Goal: Task Accomplishment & Management: Use online tool/utility

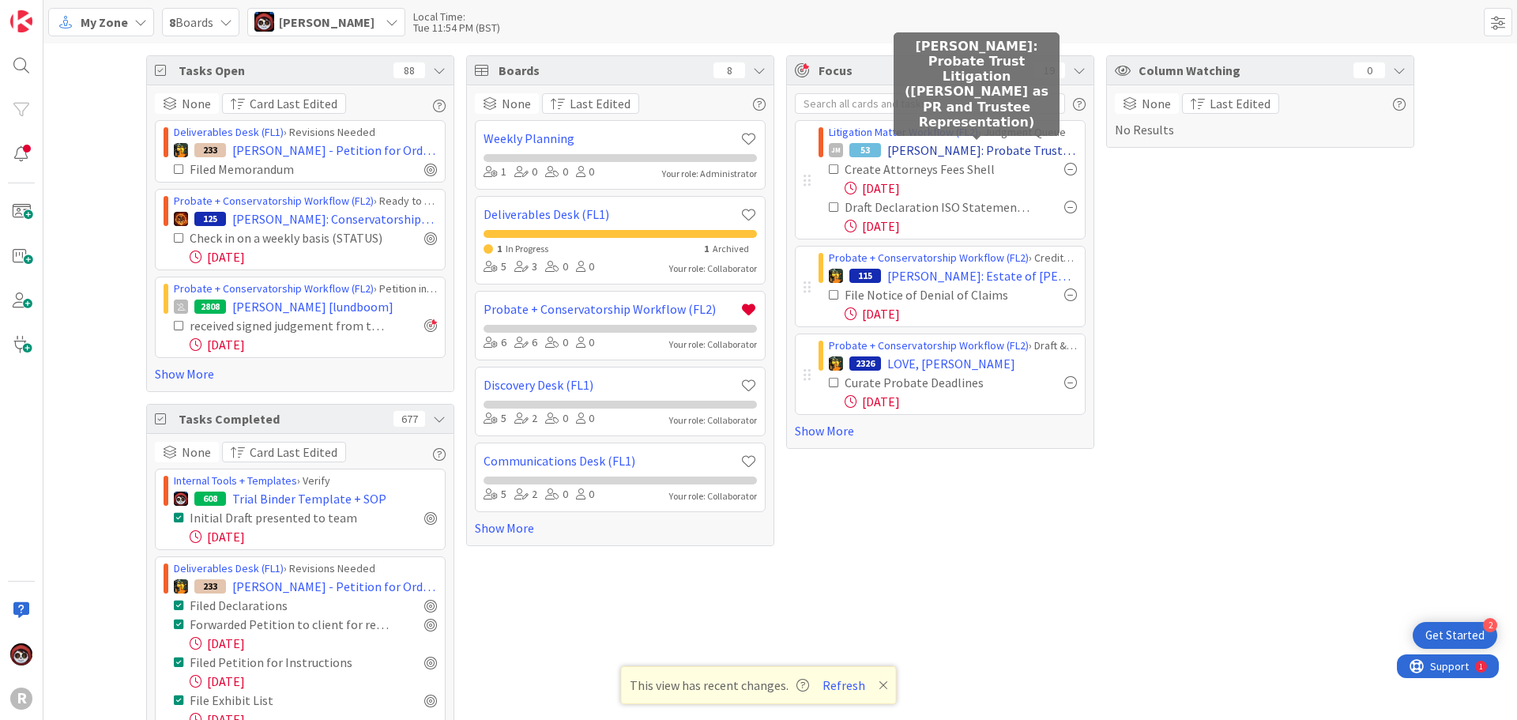
click at [920, 154] on span "[PERSON_NAME]: Probate Trust Litigation ([PERSON_NAME] as PR and Trustee Repres…" at bounding box center [982, 150] width 190 height 19
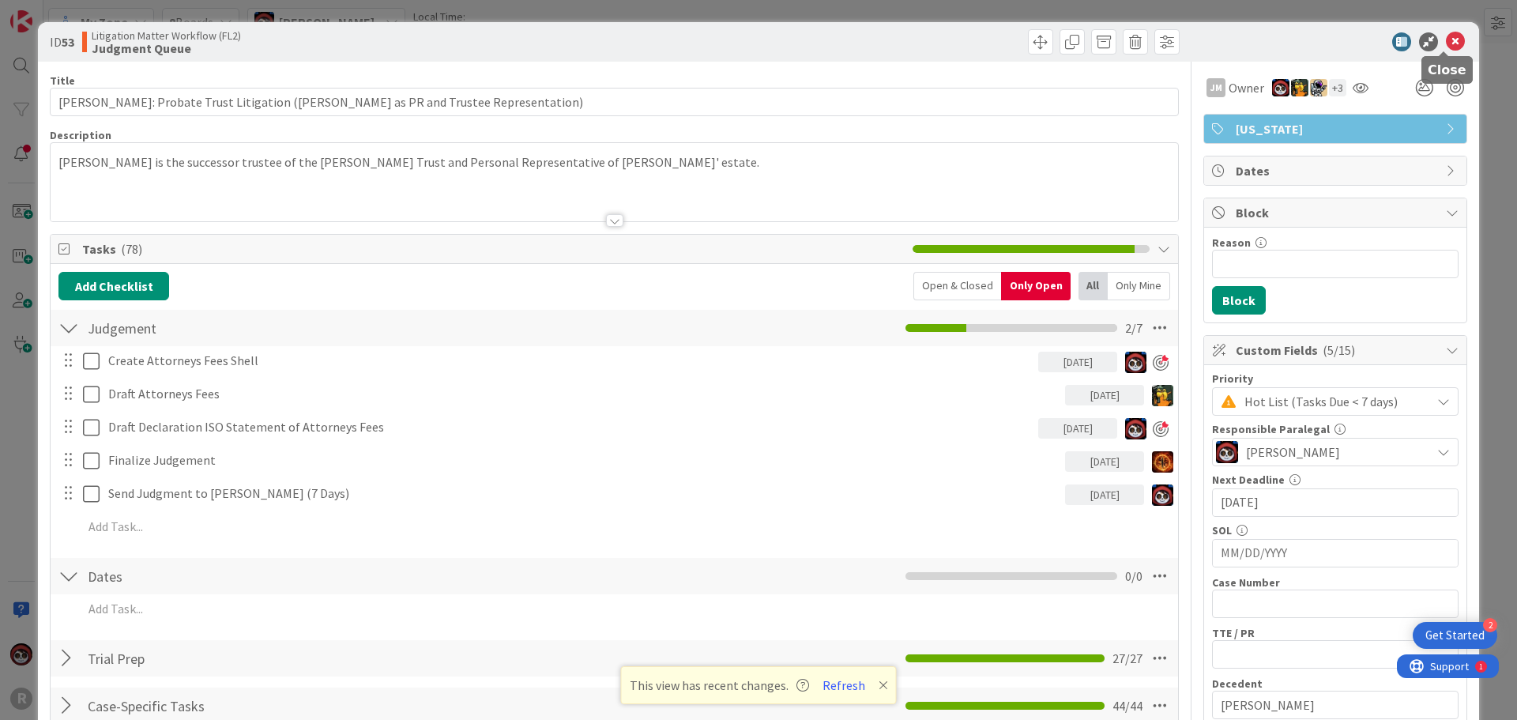
click at [1445, 39] on icon at bounding box center [1454, 41] width 19 height 19
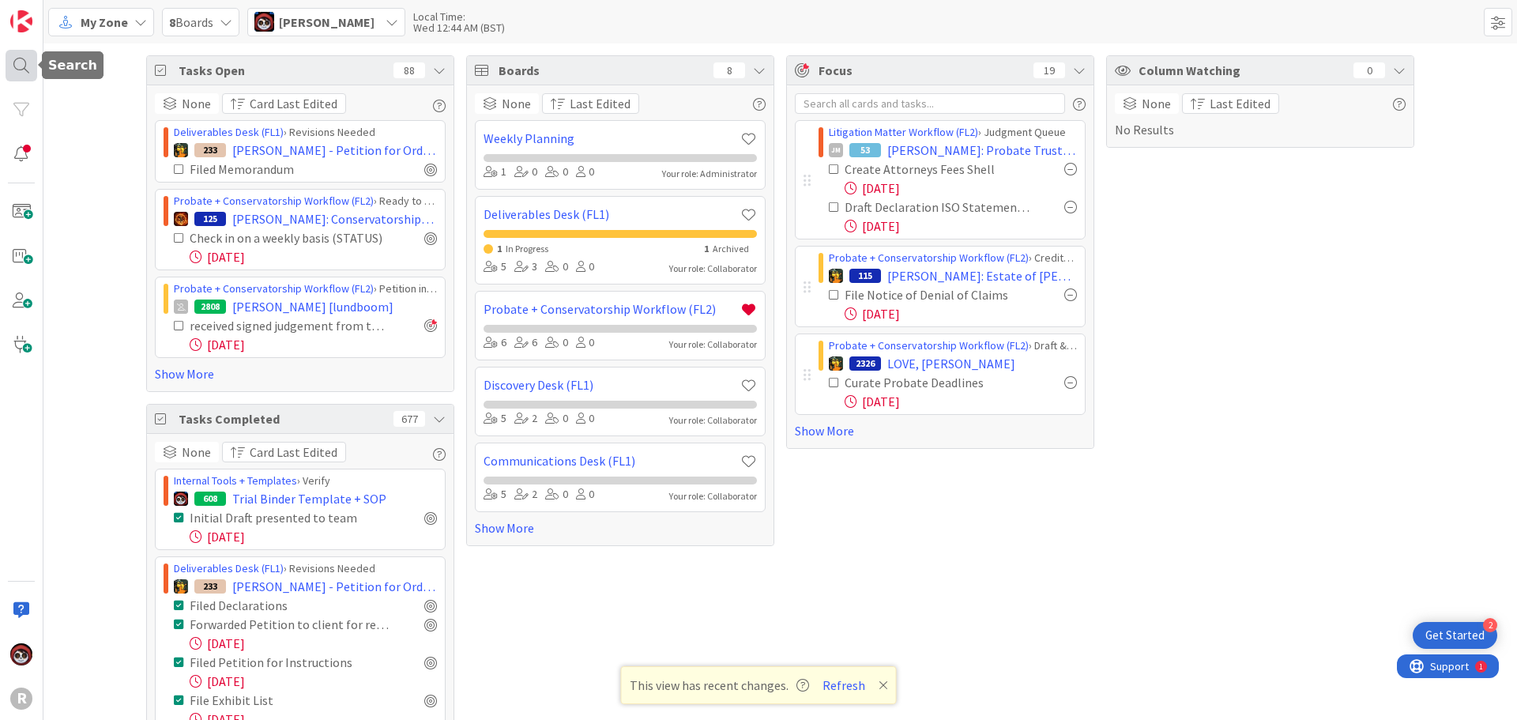
click at [32, 61] on div at bounding box center [22, 66] width 32 height 32
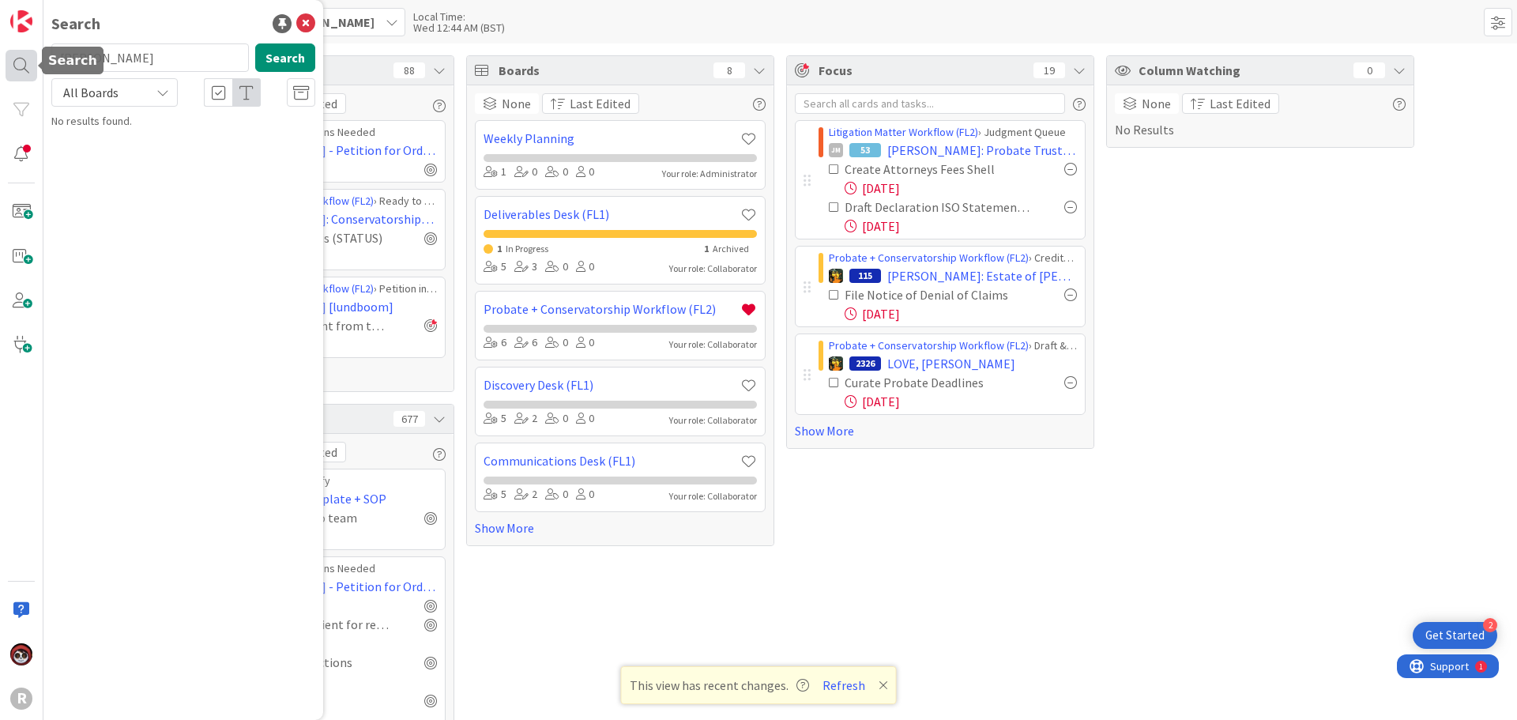
drag, startPoint x: 122, startPoint y: 60, endPoint x: 22, endPoint y: 61, distance: 99.5
click at [22, 61] on div "R Search evans Search All Boards No results found." at bounding box center [21, 360] width 43 height 720
type input "hart"
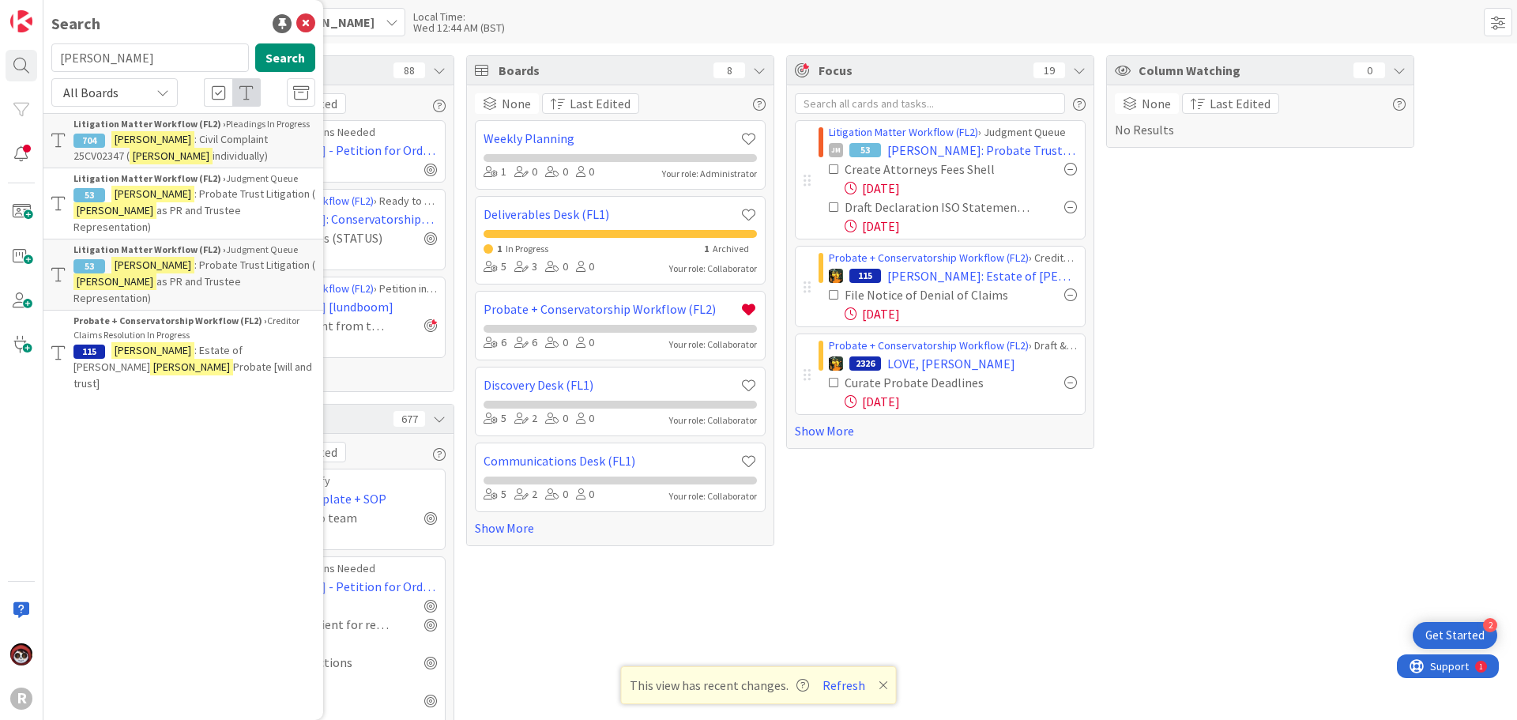
click at [201, 128] on b "Litigation Matter Workflow (FL2) ›" at bounding box center [149, 124] width 152 height 12
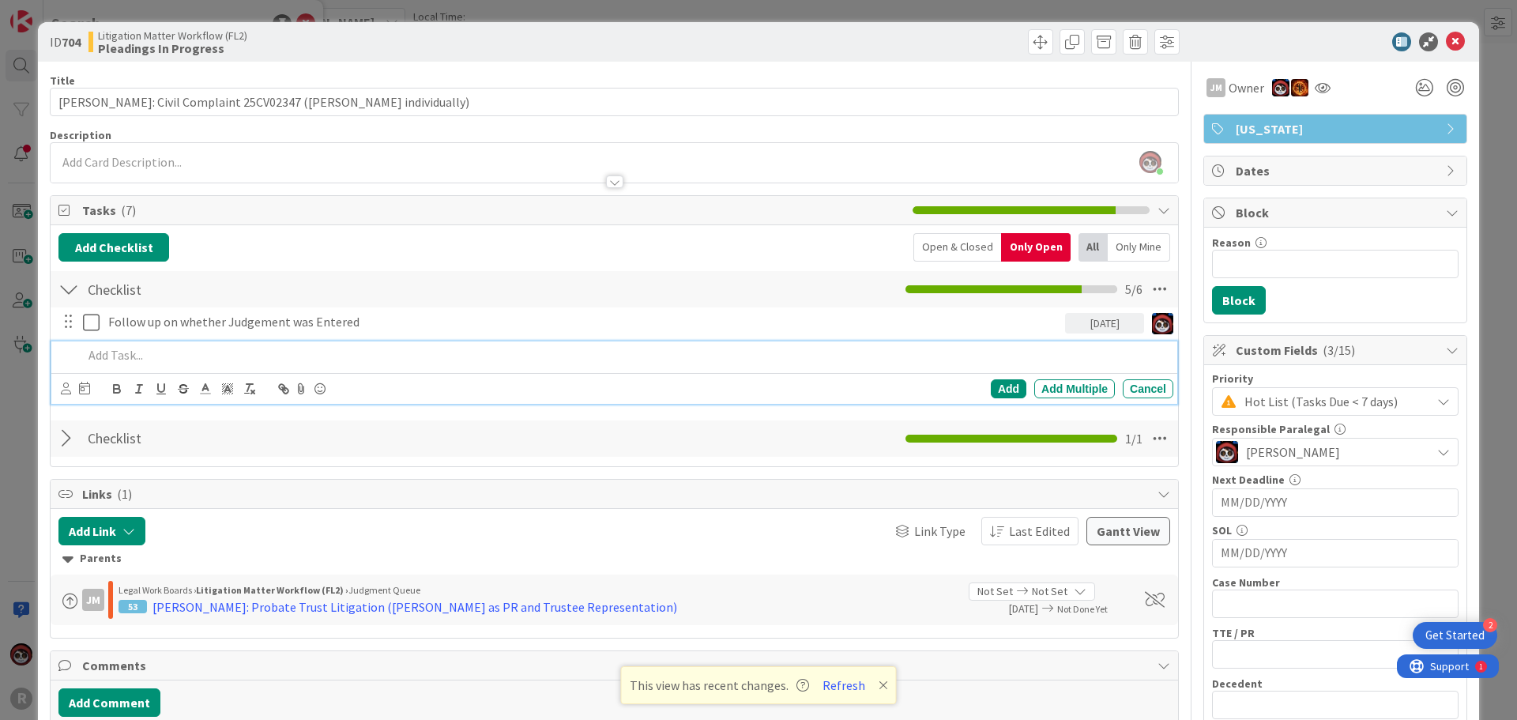
click at [189, 359] on p at bounding box center [625, 355] width 1084 height 18
click at [247, 170] on div at bounding box center [614, 174] width 1127 height 17
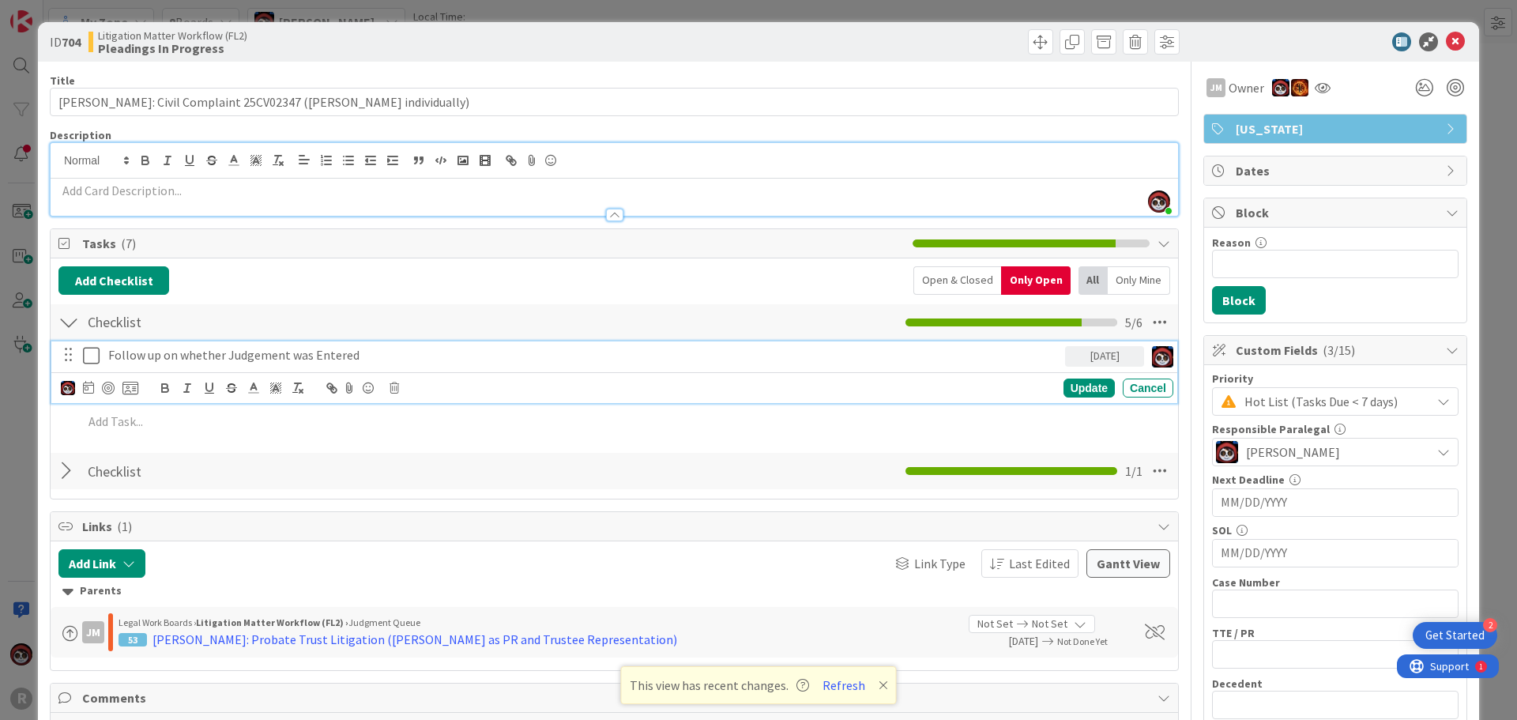
click at [249, 363] on p "Follow up on whether Judgement was Entered" at bounding box center [583, 355] width 950 height 18
drag, startPoint x: 384, startPoint y: 357, endPoint x: 13, endPoint y: 360, distance: 371.3
click at [13, 360] on div "ID 704 Litigation Matter Workflow (FL2) Pleadings In Progress Title 51 / 128 HA…" at bounding box center [758, 360] width 1517 height 720
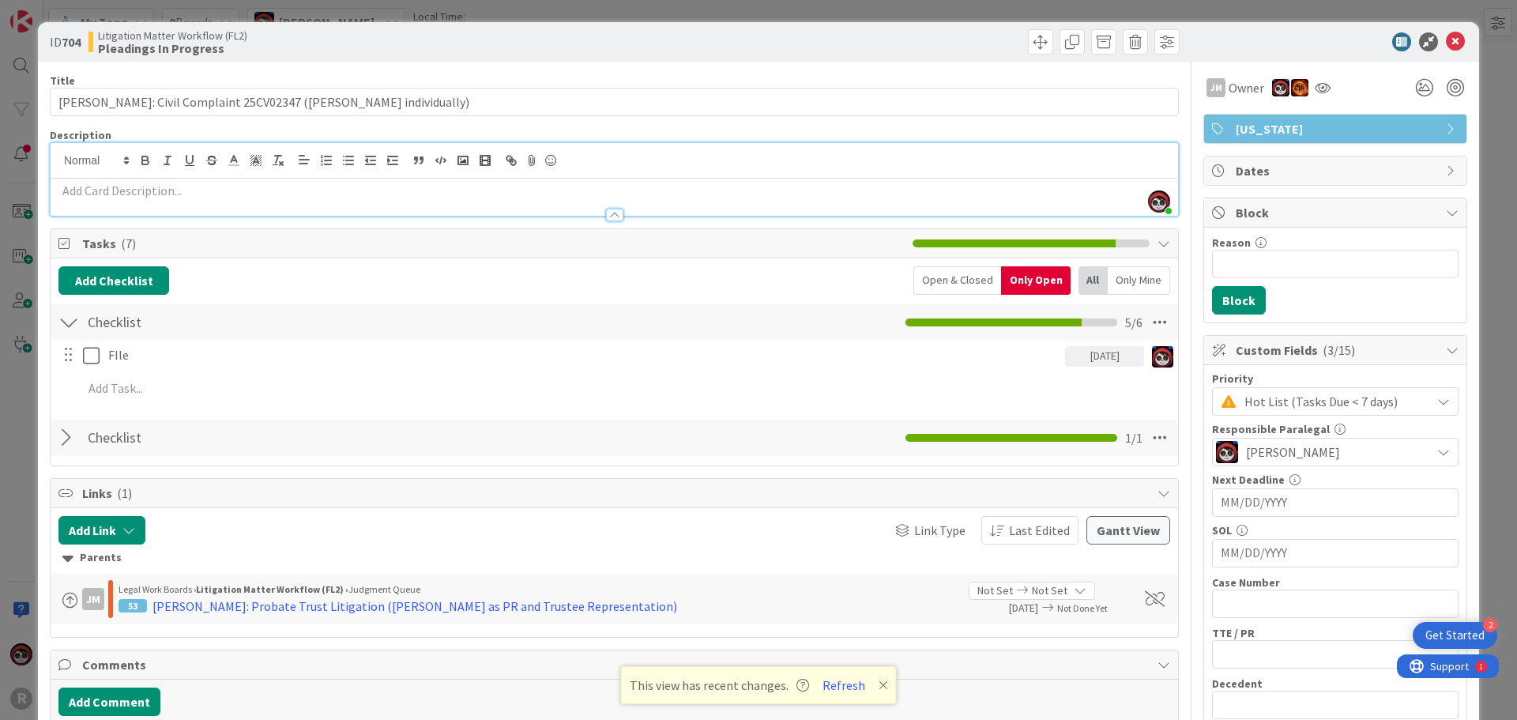
click at [1125, 383] on div "FIle 09/30/2025 Update Cancel Add Add Multiple Cancel" at bounding box center [613, 374] width 1111 height 68
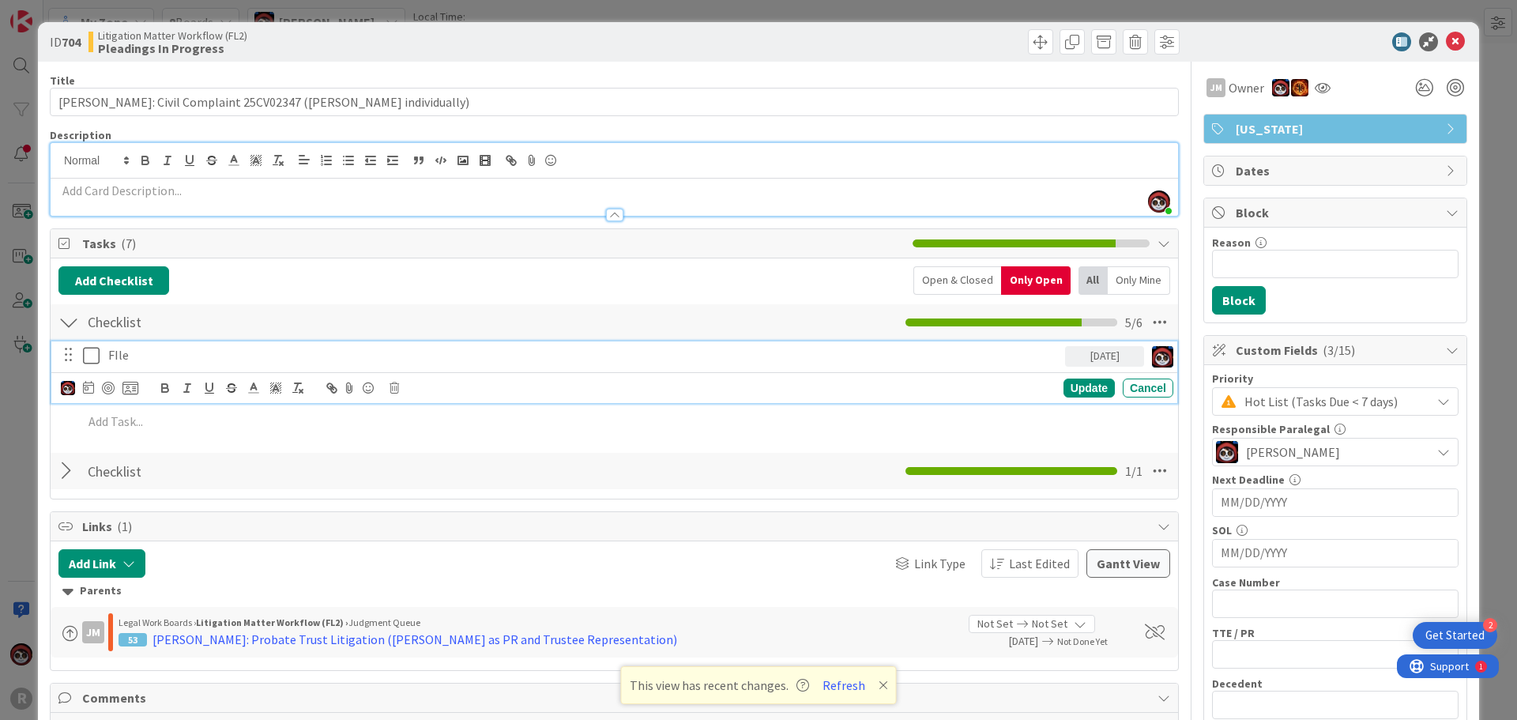
click at [142, 363] on p "FIle" at bounding box center [583, 355] width 950 height 18
click at [393, 348] on p "Follow up on whether Judgement was Entered" at bounding box center [583, 355] width 950 height 18
click at [1101, 348] on div "[DATE]" at bounding box center [1104, 356] width 79 height 21
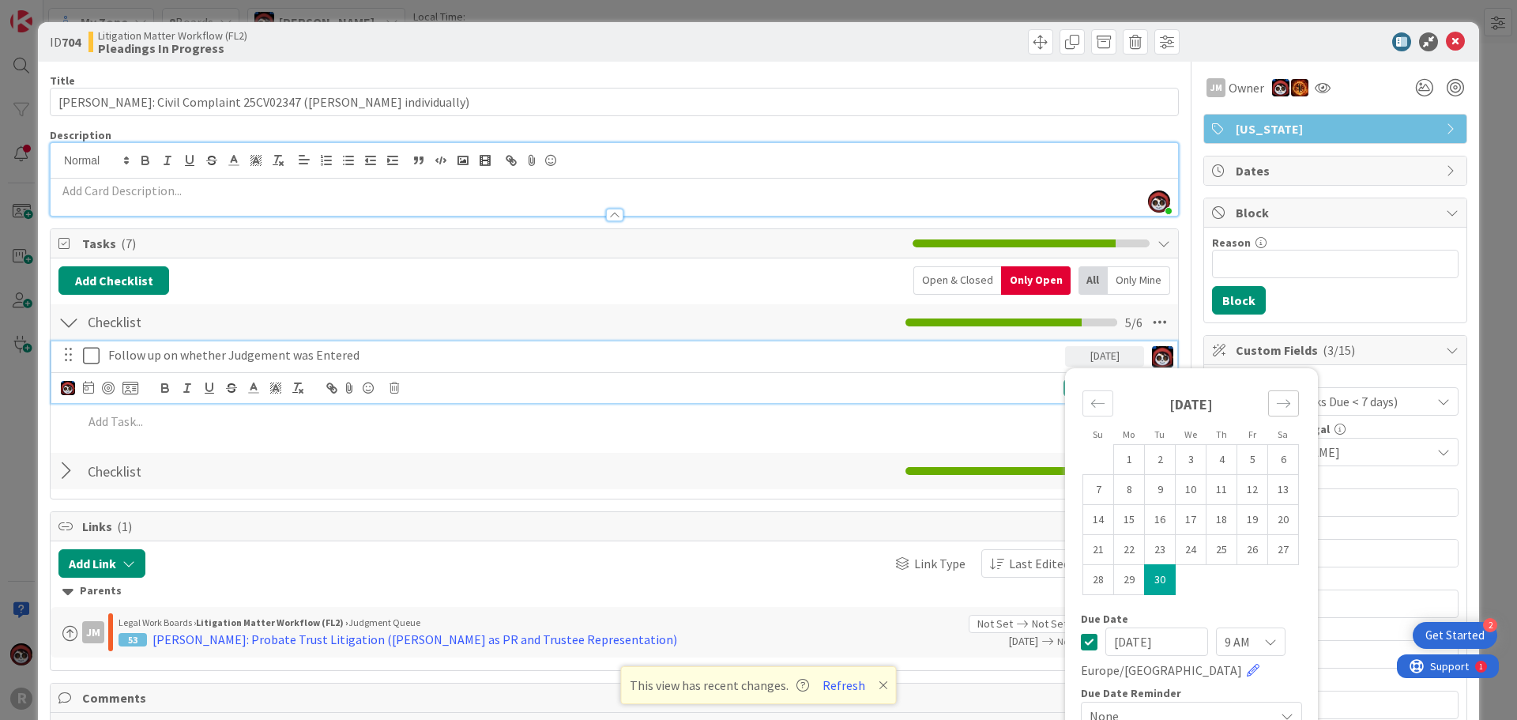
click at [1279, 400] on icon "Move forward to switch to the next month." at bounding box center [1283, 403] width 15 height 15
click at [1242, 491] on td "10" at bounding box center [1252, 489] width 31 height 30
type input "[DATE]"
click at [758, 363] on p "Follow up on whether Judgement was Entered" at bounding box center [583, 355] width 950 height 18
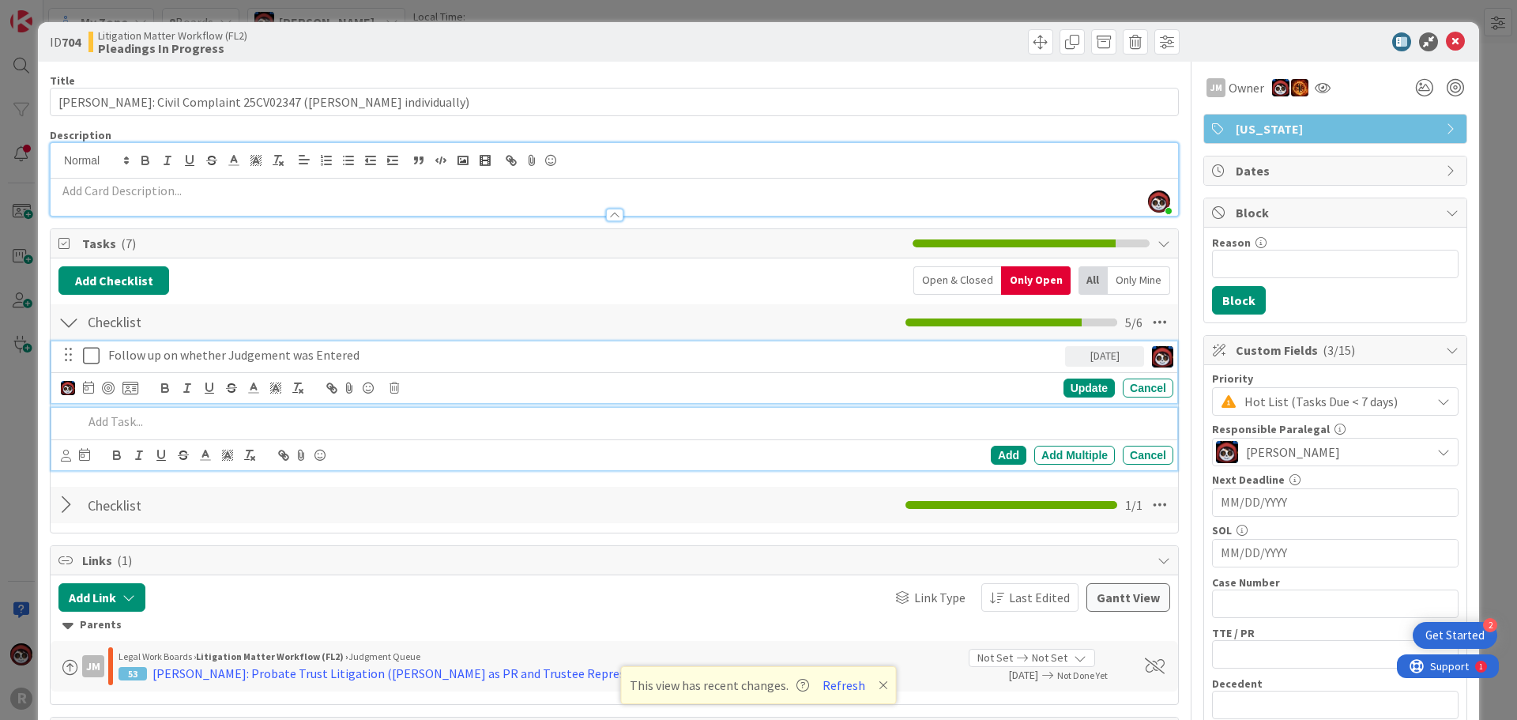
click at [479, 427] on p at bounding box center [625, 421] width 1084 height 18
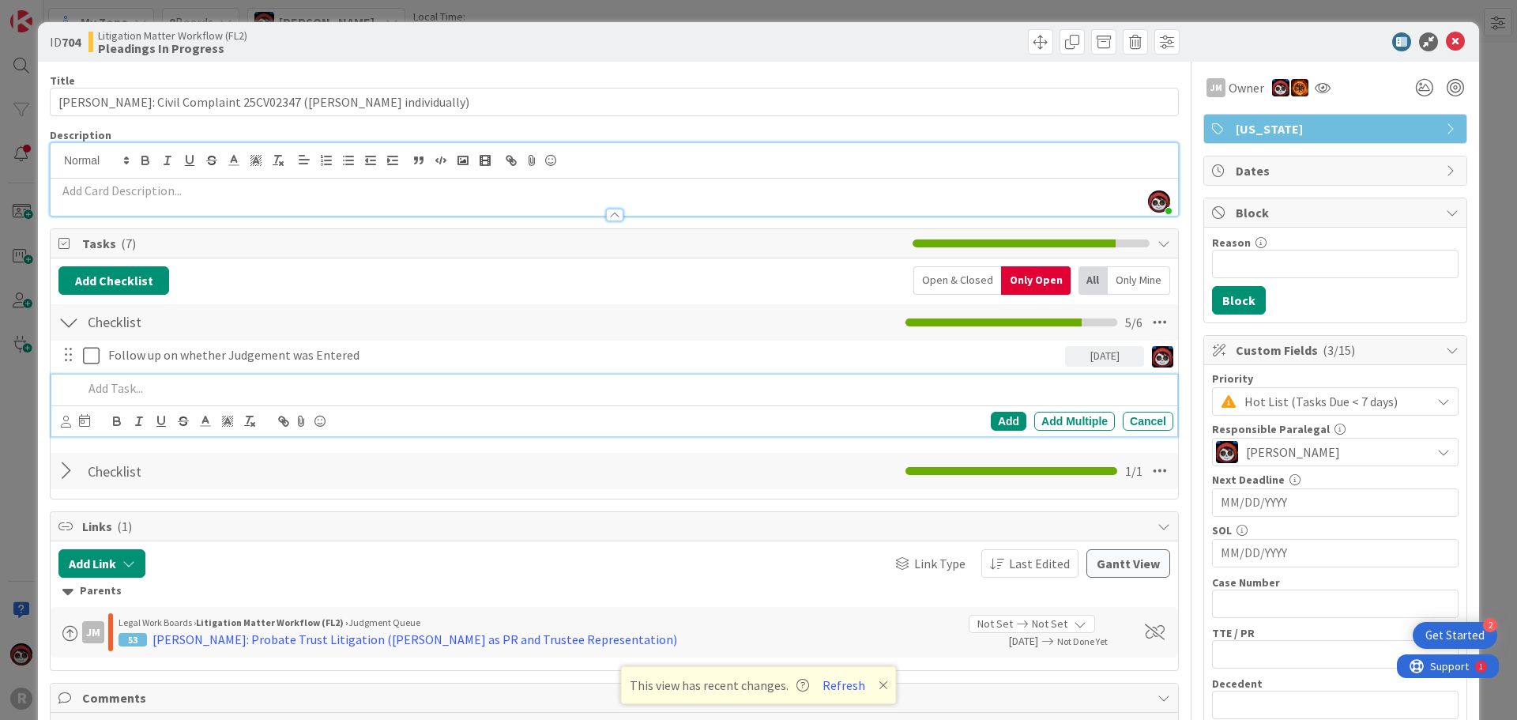
click at [124, 391] on p at bounding box center [625, 388] width 1084 height 18
click at [65, 420] on icon at bounding box center [66, 421] width 10 height 12
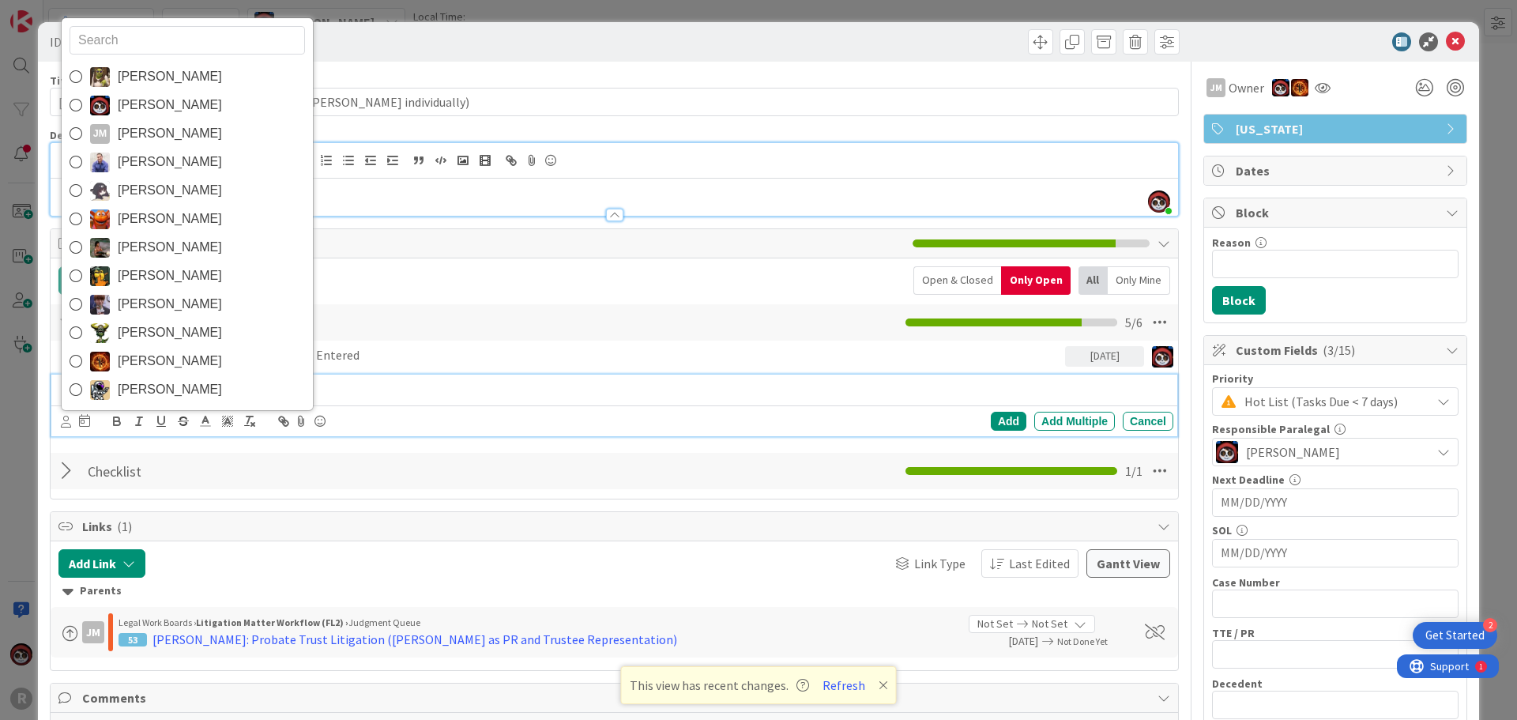
click at [164, 107] on span "[PERSON_NAME]" at bounding box center [170, 105] width 104 height 24
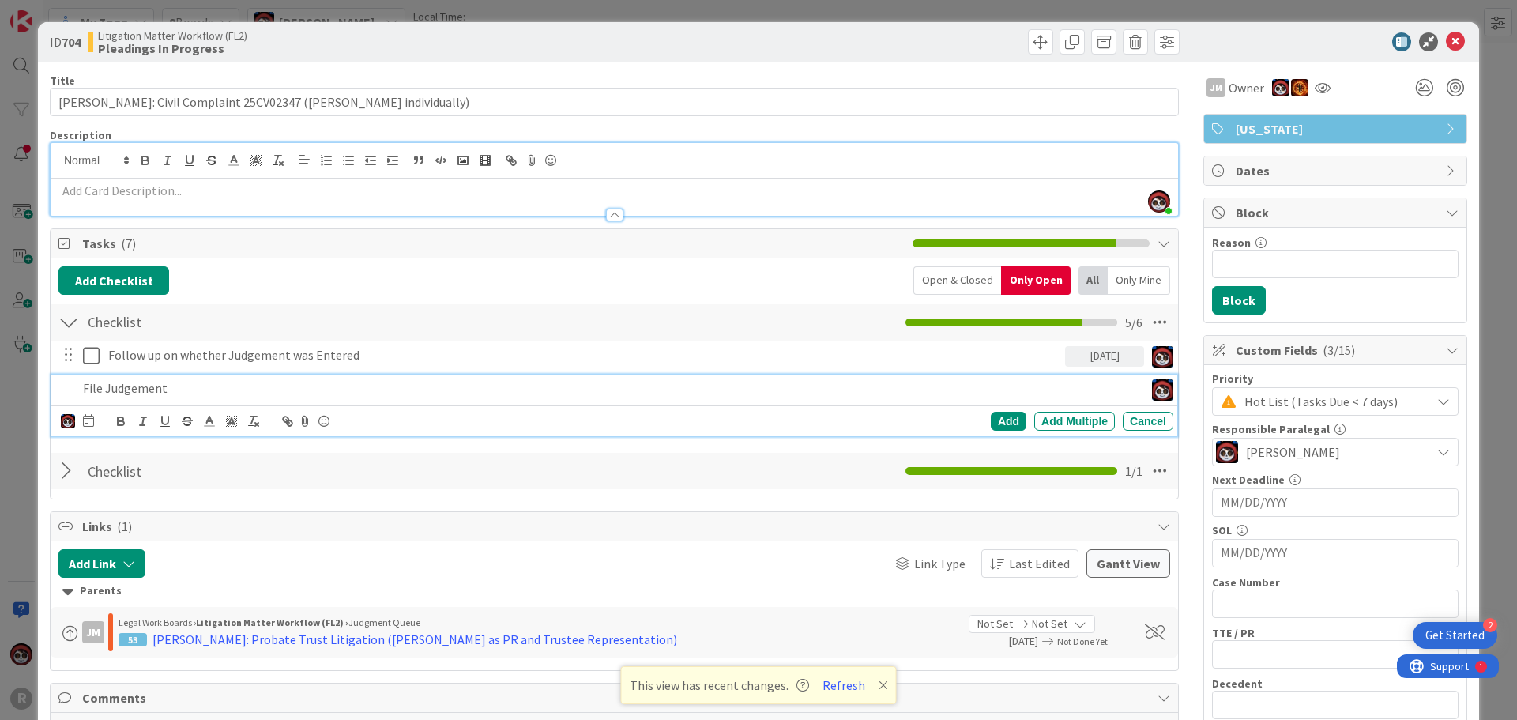
click at [89, 427] on icon at bounding box center [88, 420] width 11 height 13
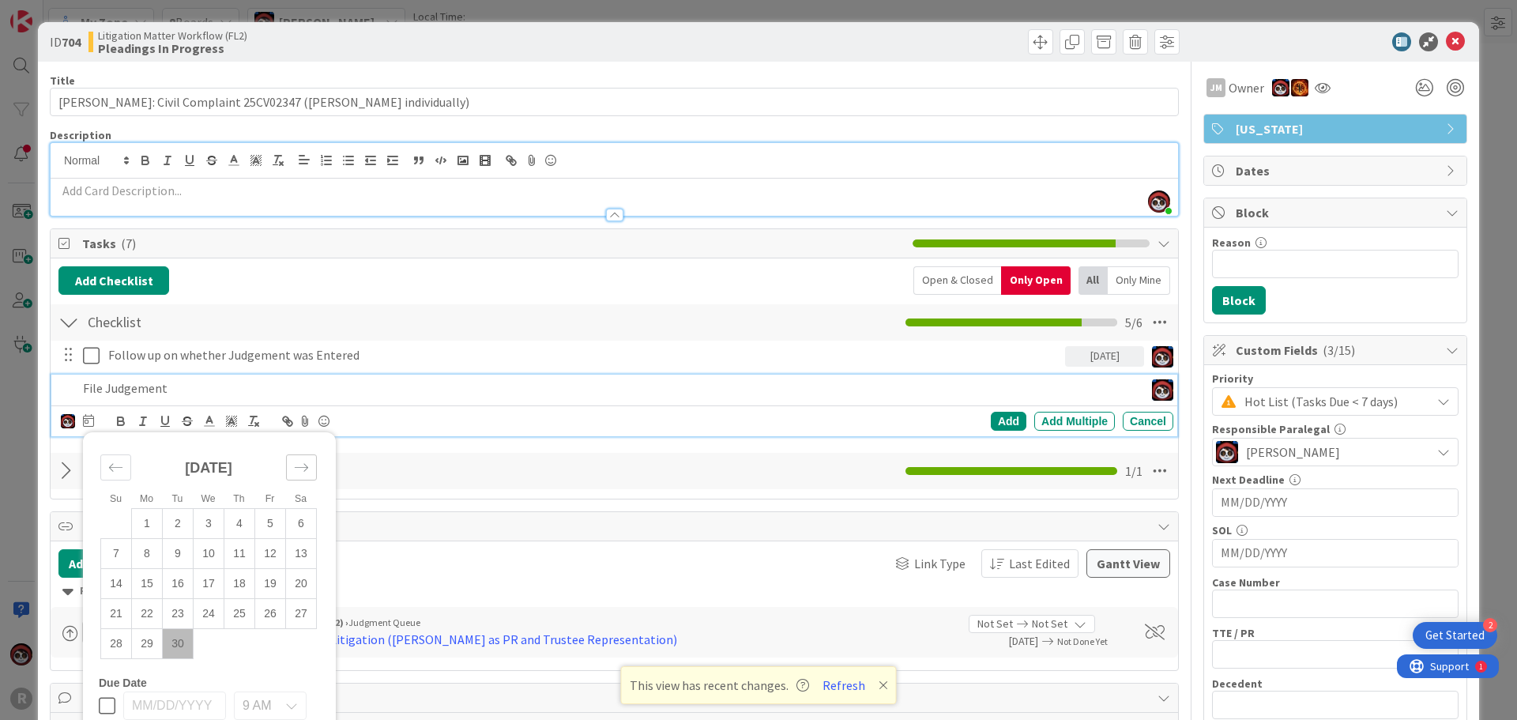
click at [303, 461] on icon "Move forward to switch to the next month." at bounding box center [301, 467] width 15 height 15
click at [171, 552] on td "7" at bounding box center [178, 554] width 31 height 30
type input "[DATE]"
click at [191, 397] on p "File Judgement" at bounding box center [570, 388] width 975 height 18
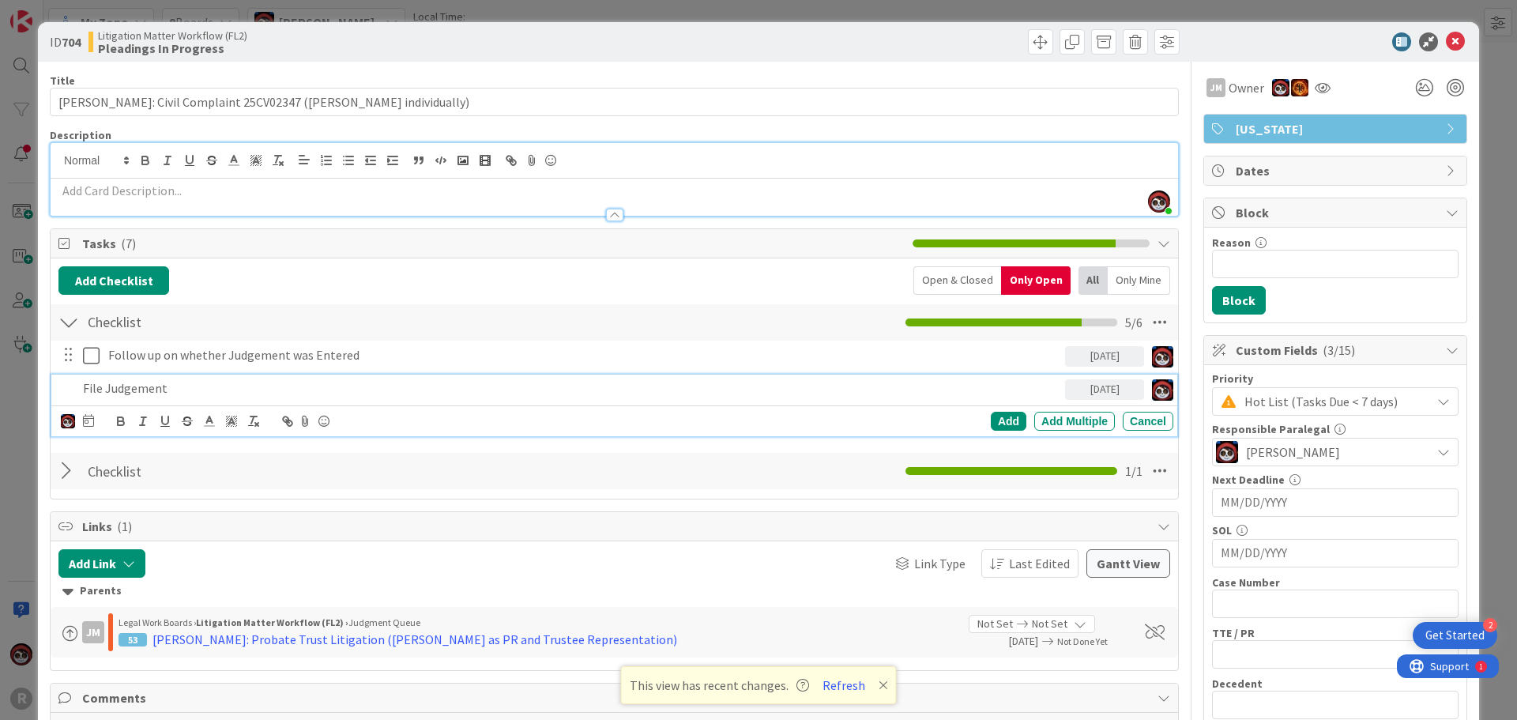
click at [201, 395] on p "File Judgement" at bounding box center [570, 388] width 975 height 18
click at [105, 385] on p "File Judgement" at bounding box center [570, 388] width 975 height 18
click at [990, 419] on div "Add" at bounding box center [1008, 421] width 36 height 19
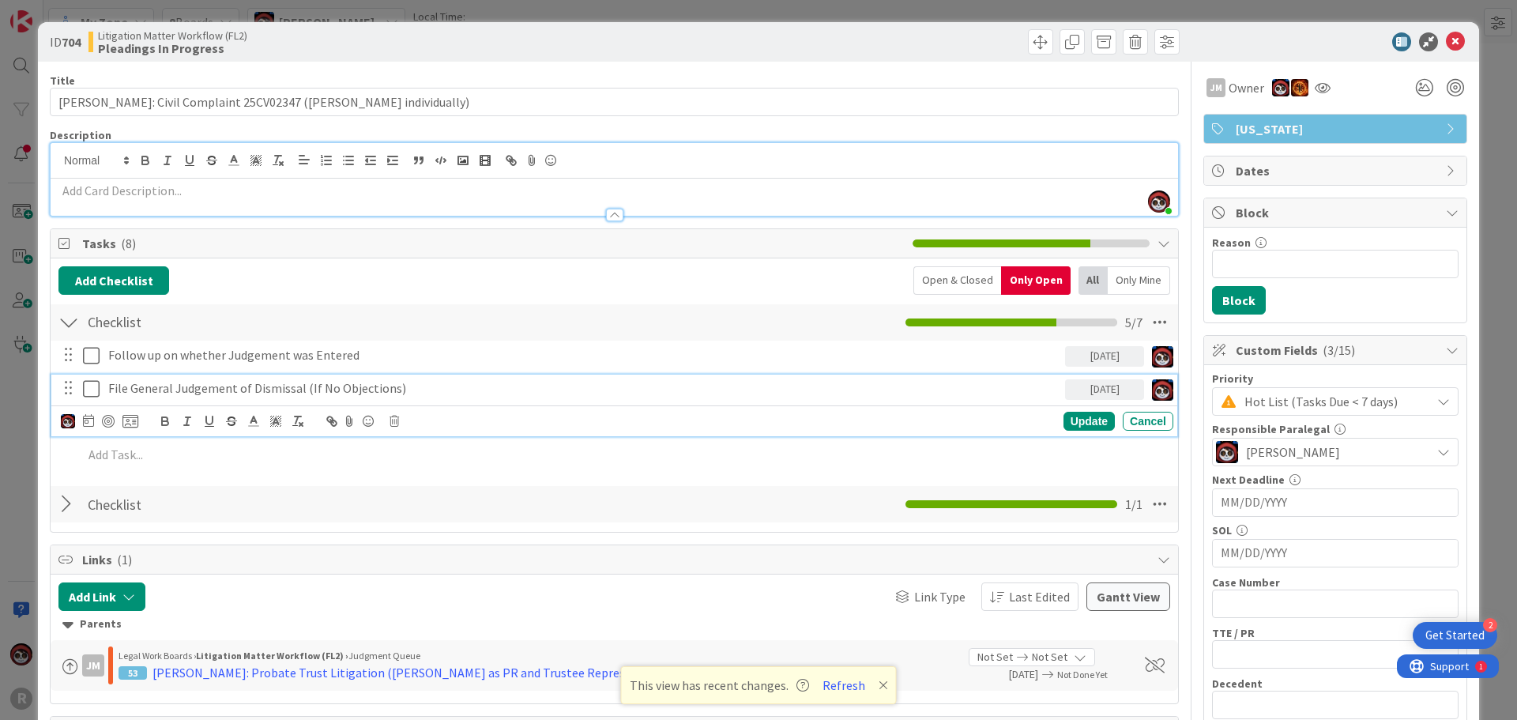
click at [205, 393] on p "File General Judgement of Dismissal (If No Objections)" at bounding box center [583, 388] width 950 height 18
click at [1085, 423] on div "Update" at bounding box center [1088, 421] width 51 height 19
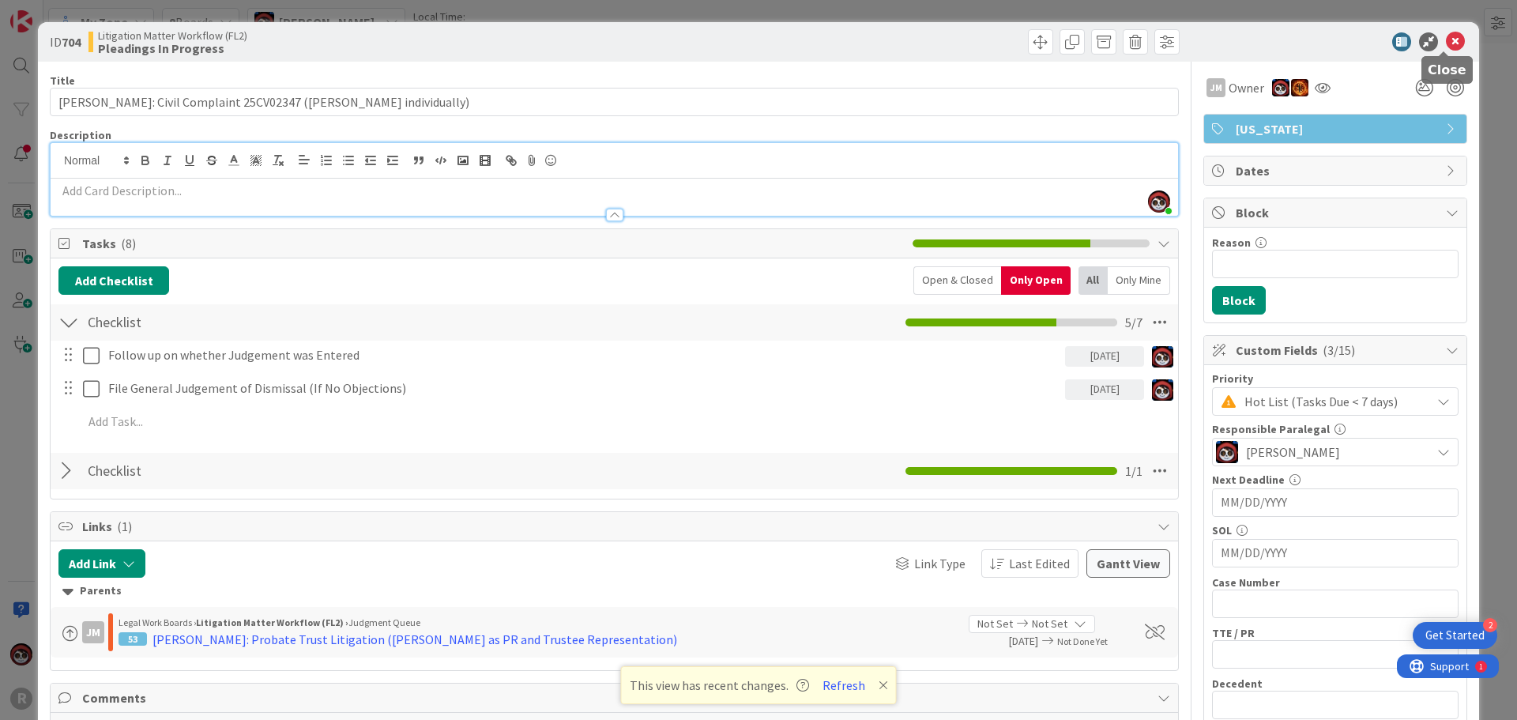
click at [1445, 39] on icon at bounding box center [1454, 41] width 19 height 19
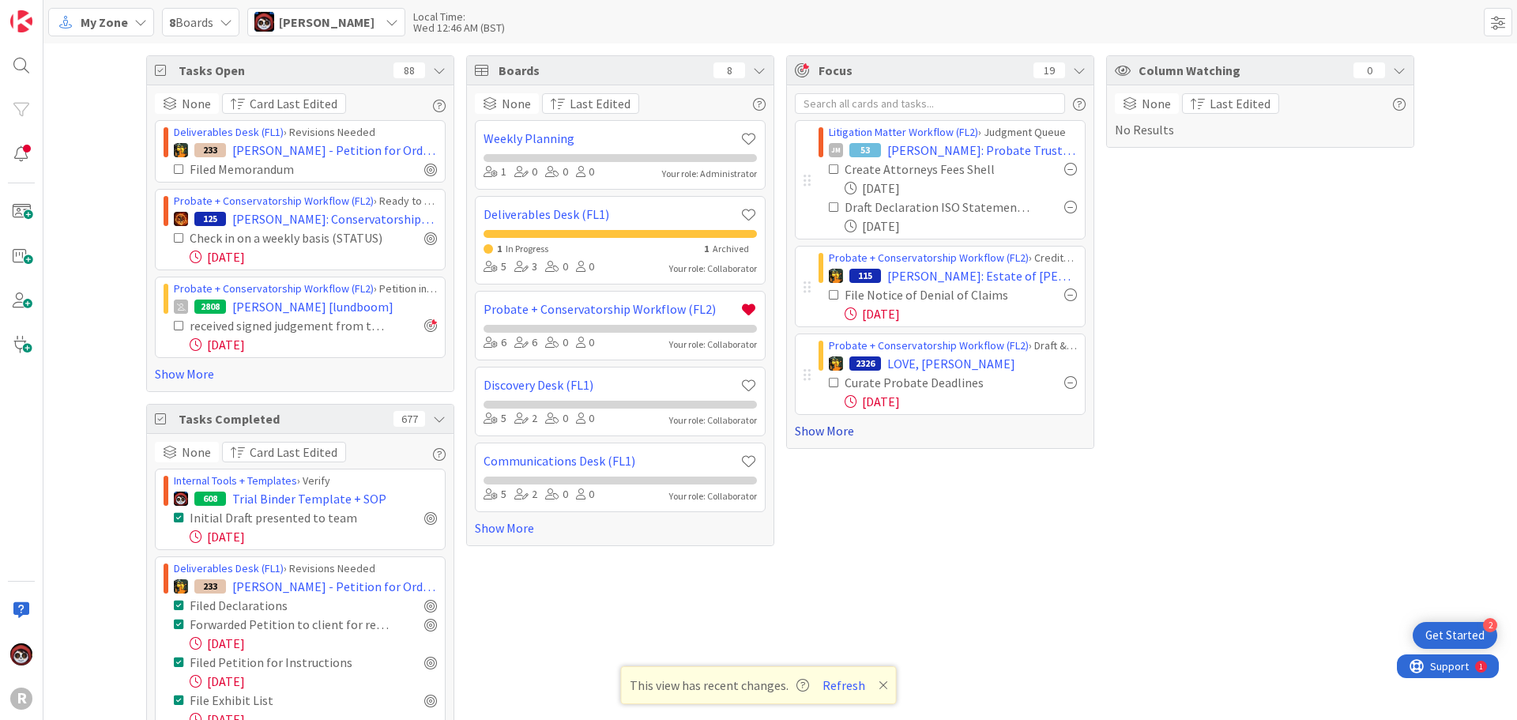
click at [835, 428] on link "Show More" at bounding box center [940, 430] width 291 height 19
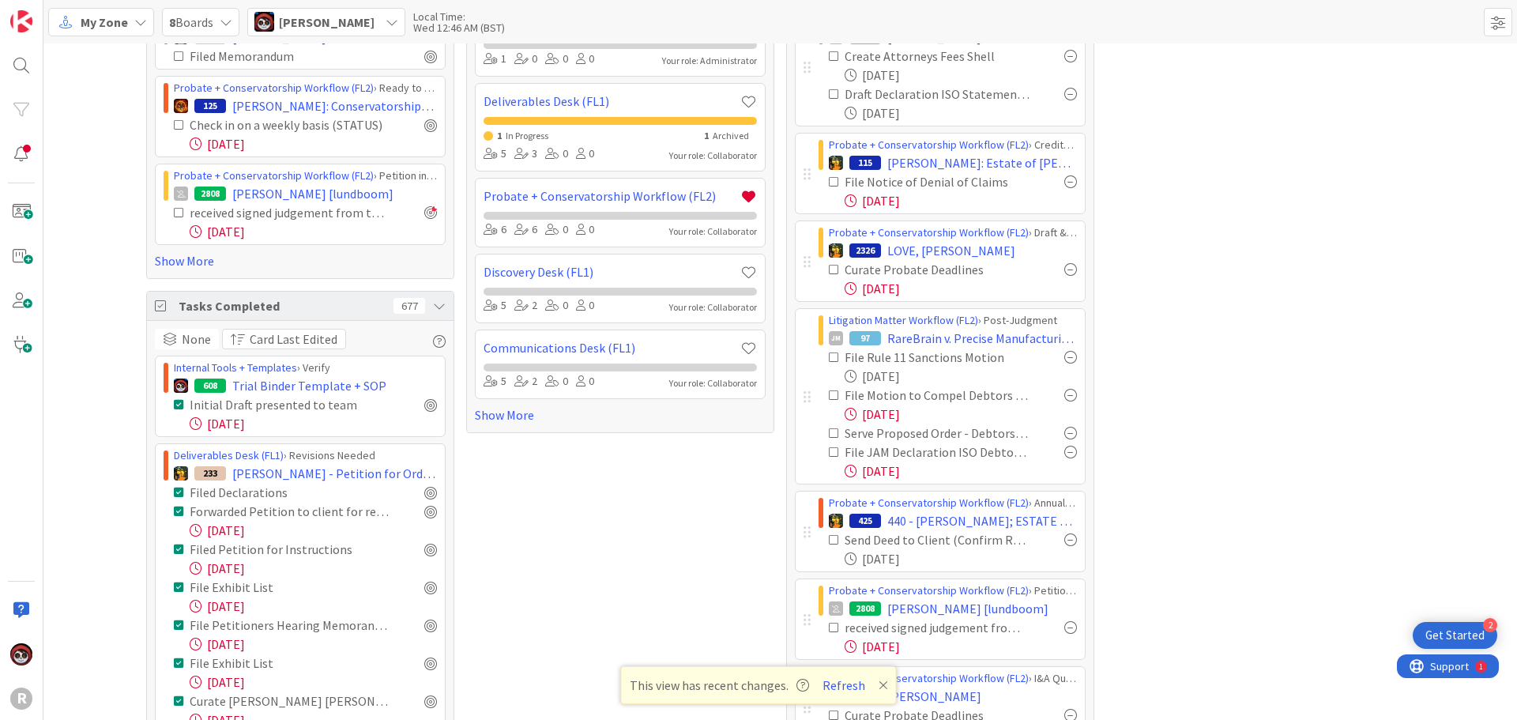
scroll to position [158, 0]
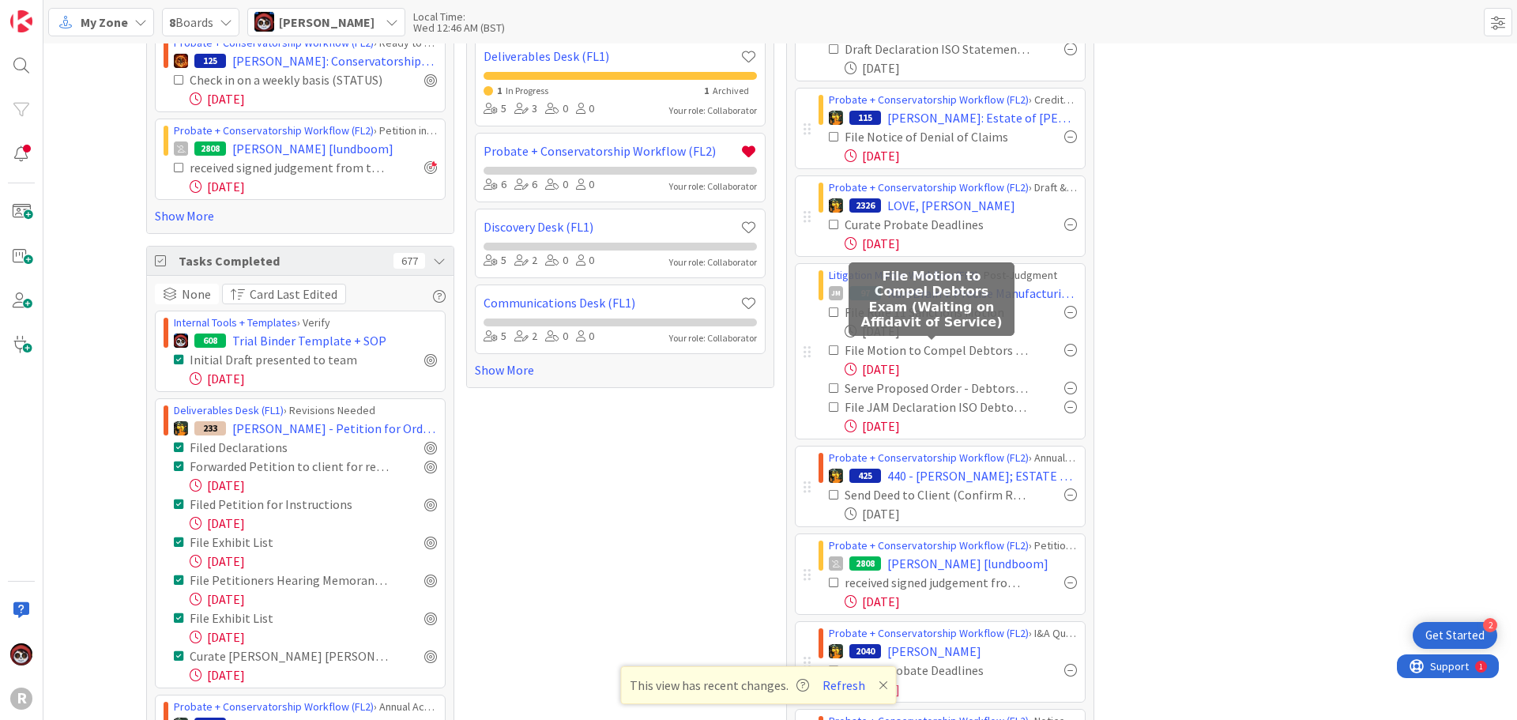
click at [1217, 348] on div "Column Watching 0 None Last Edited No Results" at bounding box center [1260, 533] width 308 height 1272
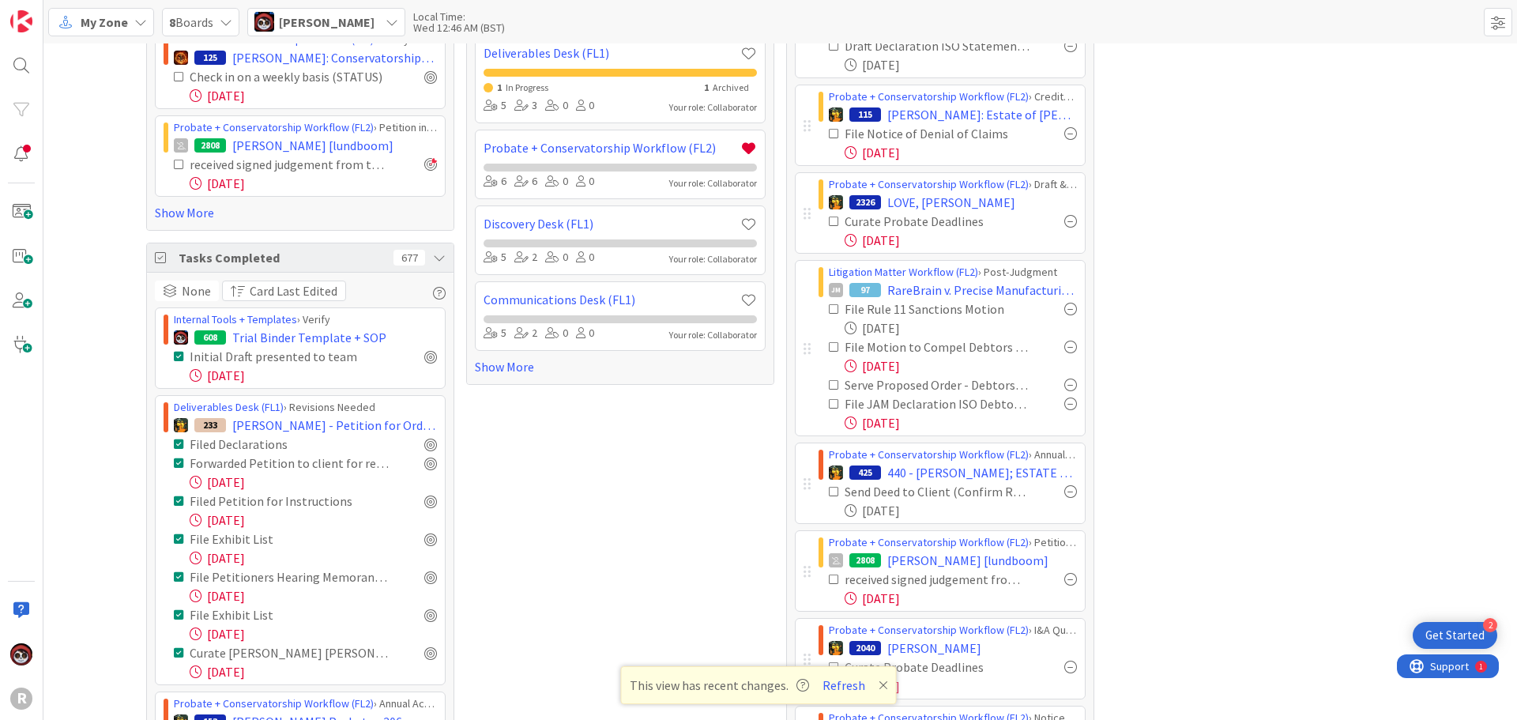
scroll to position [146, 0]
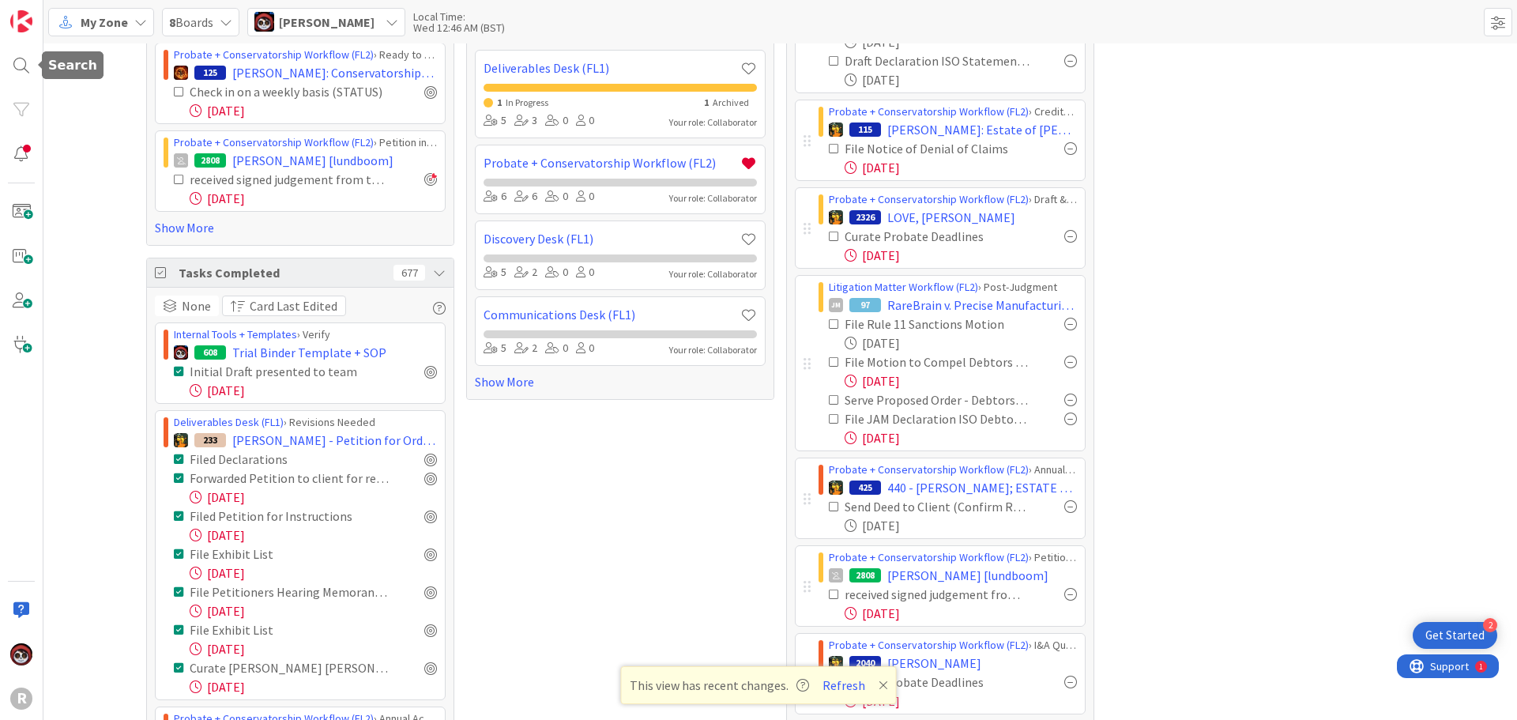
drag, startPoint x: 28, startPoint y: 57, endPoint x: 55, endPoint y: 65, distance: 28.8
click at [28, 57] on div at bounding box center [22, 66] width 32 height 32
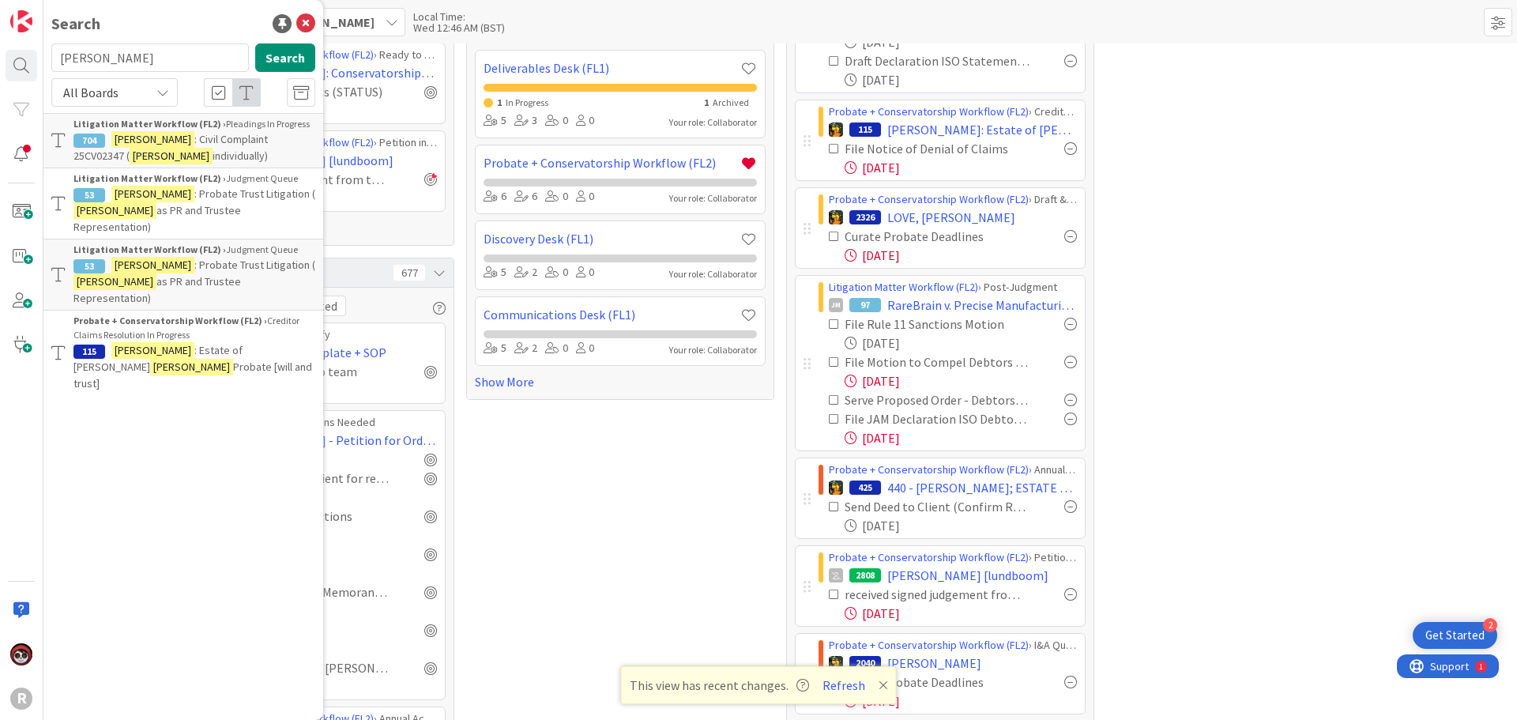
click at [155, 63] on input "hart" at bounding box center [149, 57] width 197 height 28
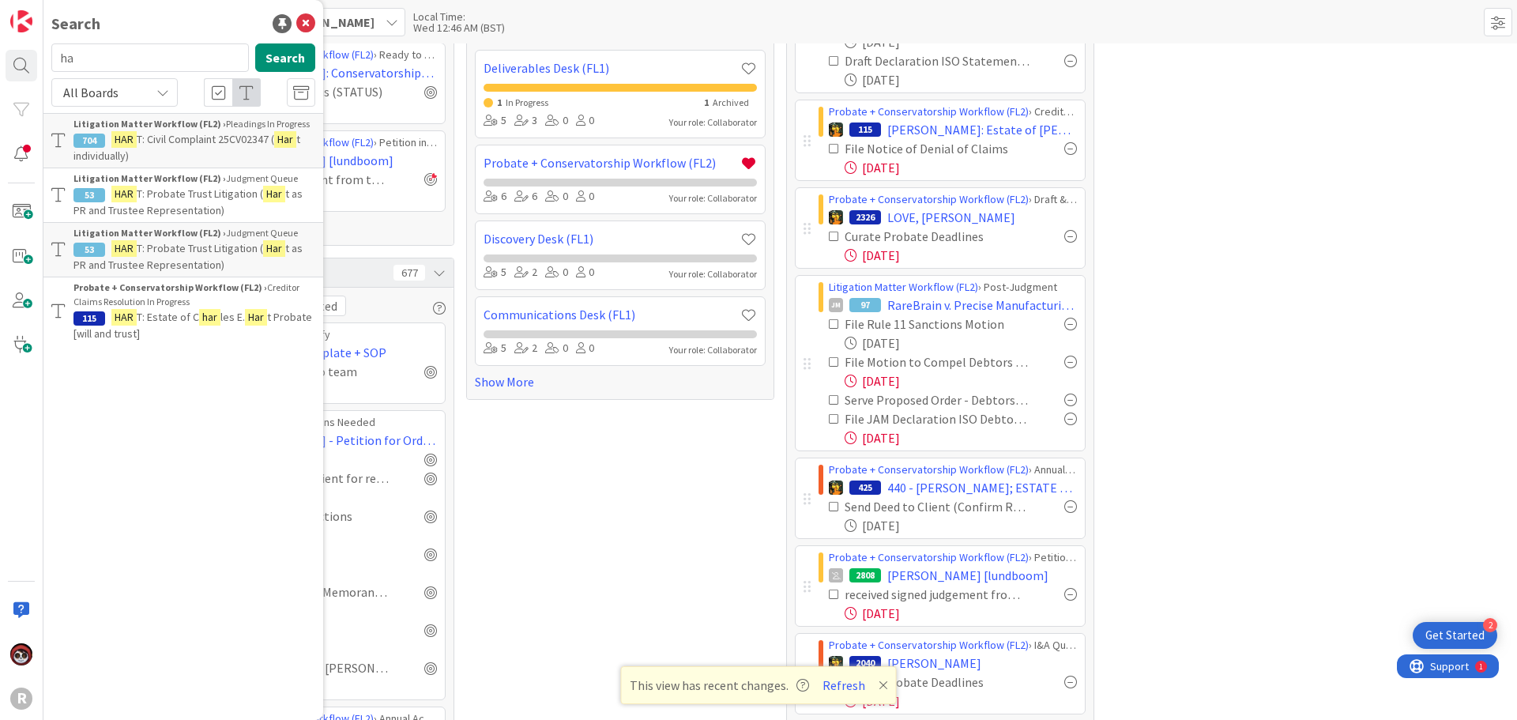
type input "h"
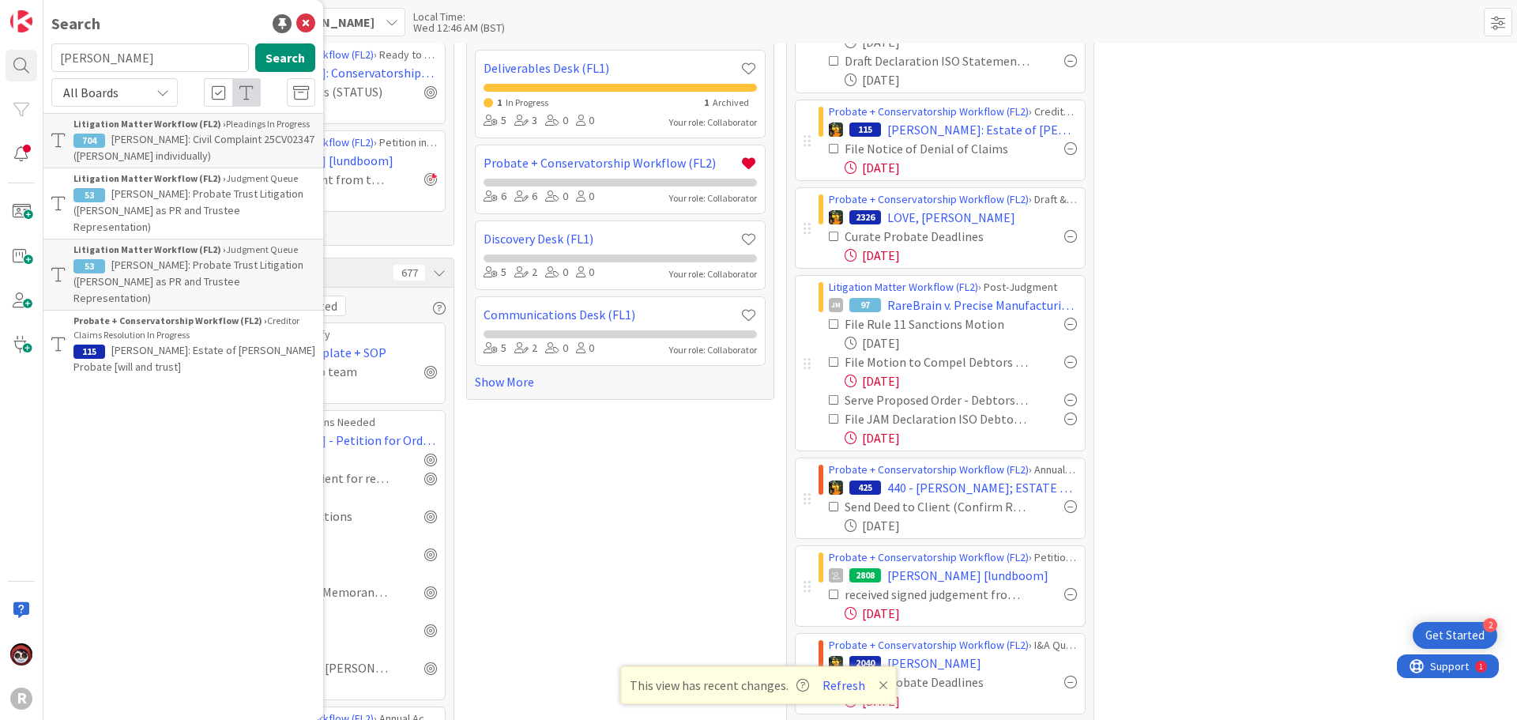
type input "smith"
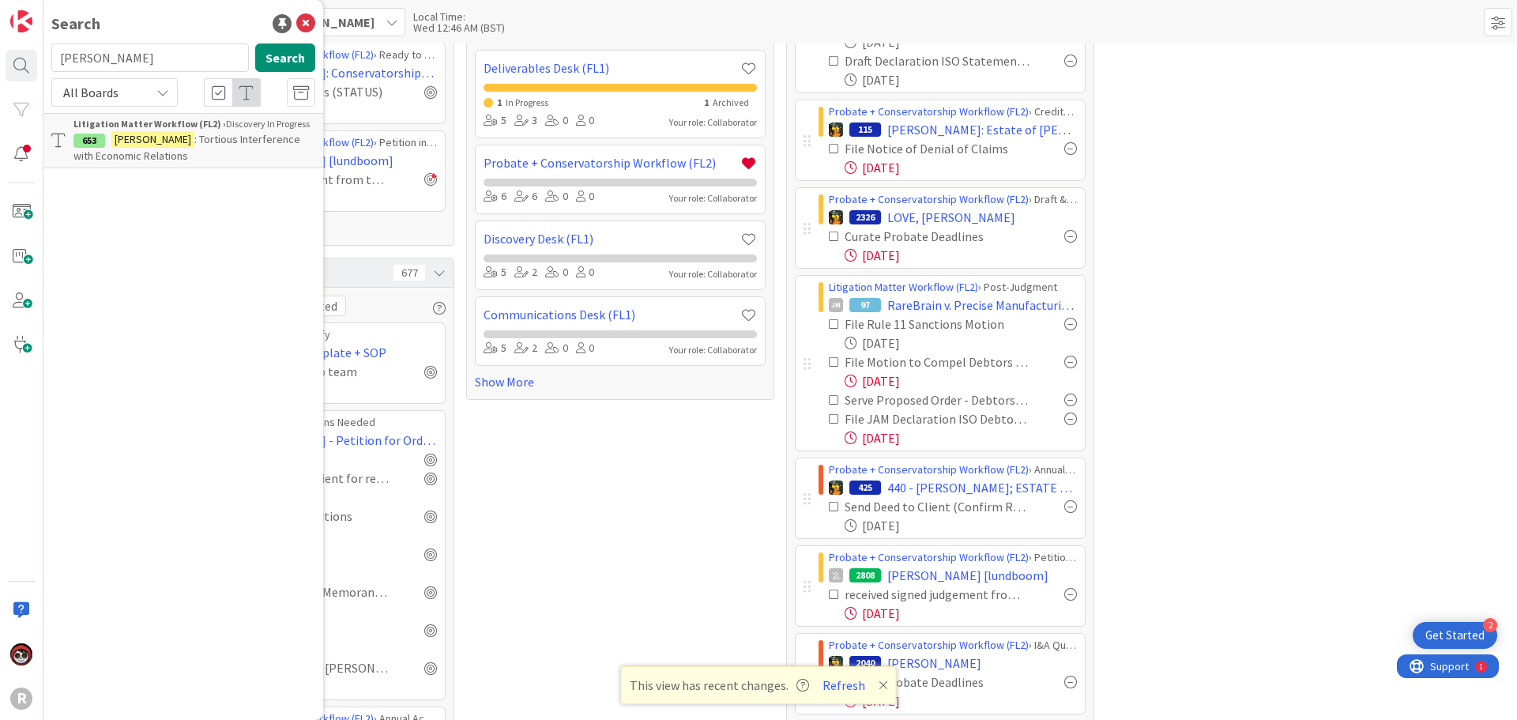
click at [163, 140] on span ": Tortious Interference with Economic Relations" at bounding box center [186, 147] width 227 height 31
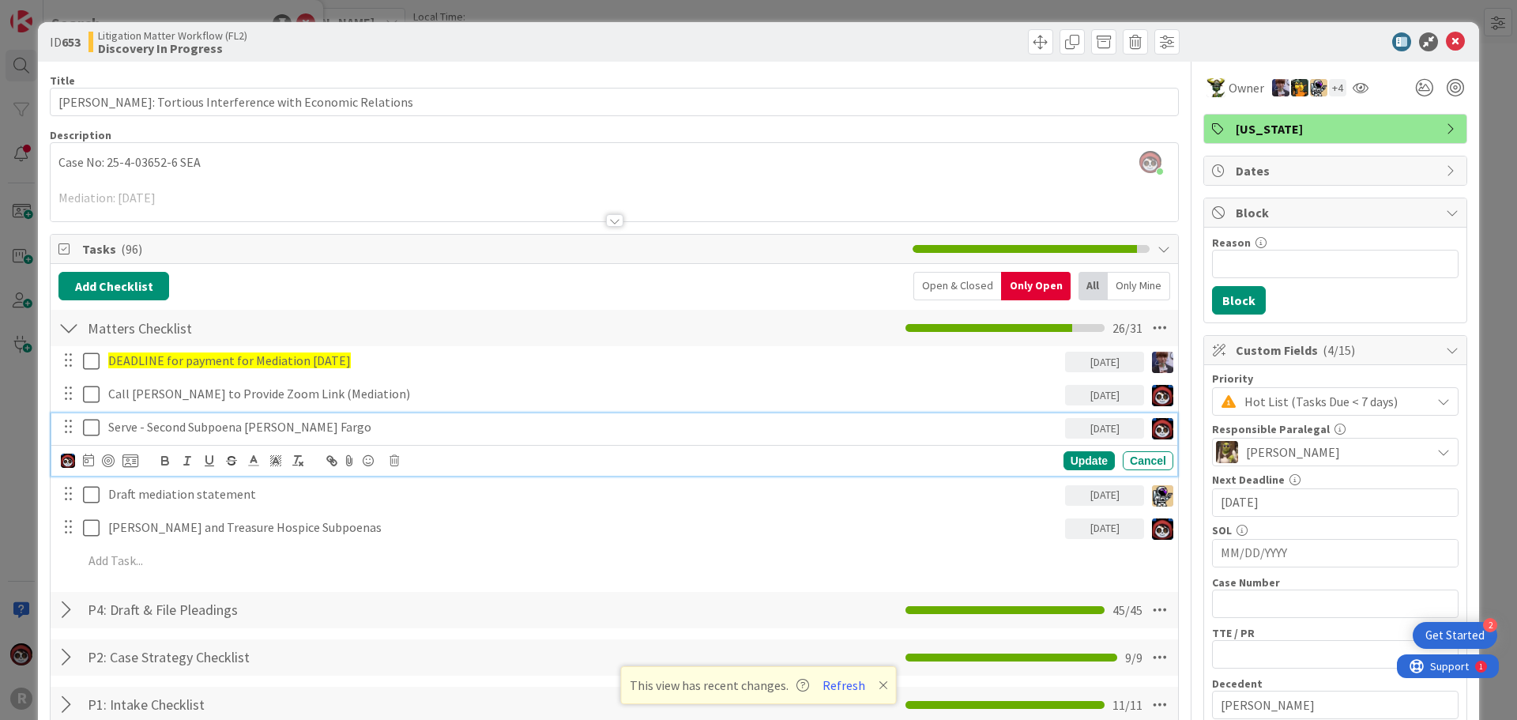
click at [217, 430] on p "Serve - Second Subpoena [PERSON_NAME] Fargo" at bounding box center [583, 427] width 950 height 18
click at [111, 458] on div at bounding box center [108, 460] width 13 height 13
click at [1079, 461] on div "Update" at bounding box center [1088, 460] width 51 height 19
click at [276, 428] on p "Serve - Second Subpoena [PERSON_NAME] Fargo" at bounding box center [583, 427] width 950 height 18
click at [110, 456] on div at bounding box center [108, 460] width 13 height 13
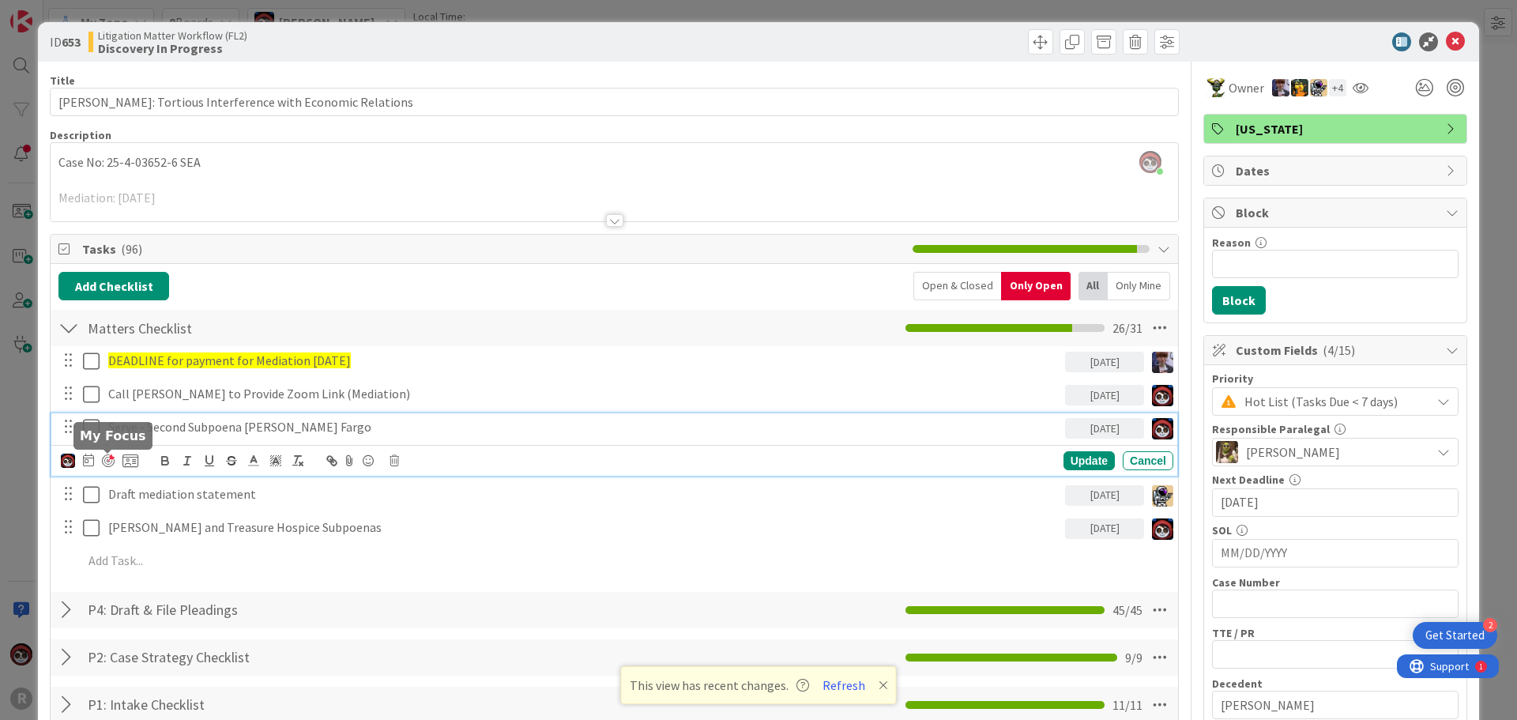
click at [109, 462] on div at bounding box center [108, 460] width 13 height 13
click at [111, 462] on div at bounding box center [108, 460] width 13 height 13
click at [107, 464] on div at bounding box center [108, 460] width 13 height 13
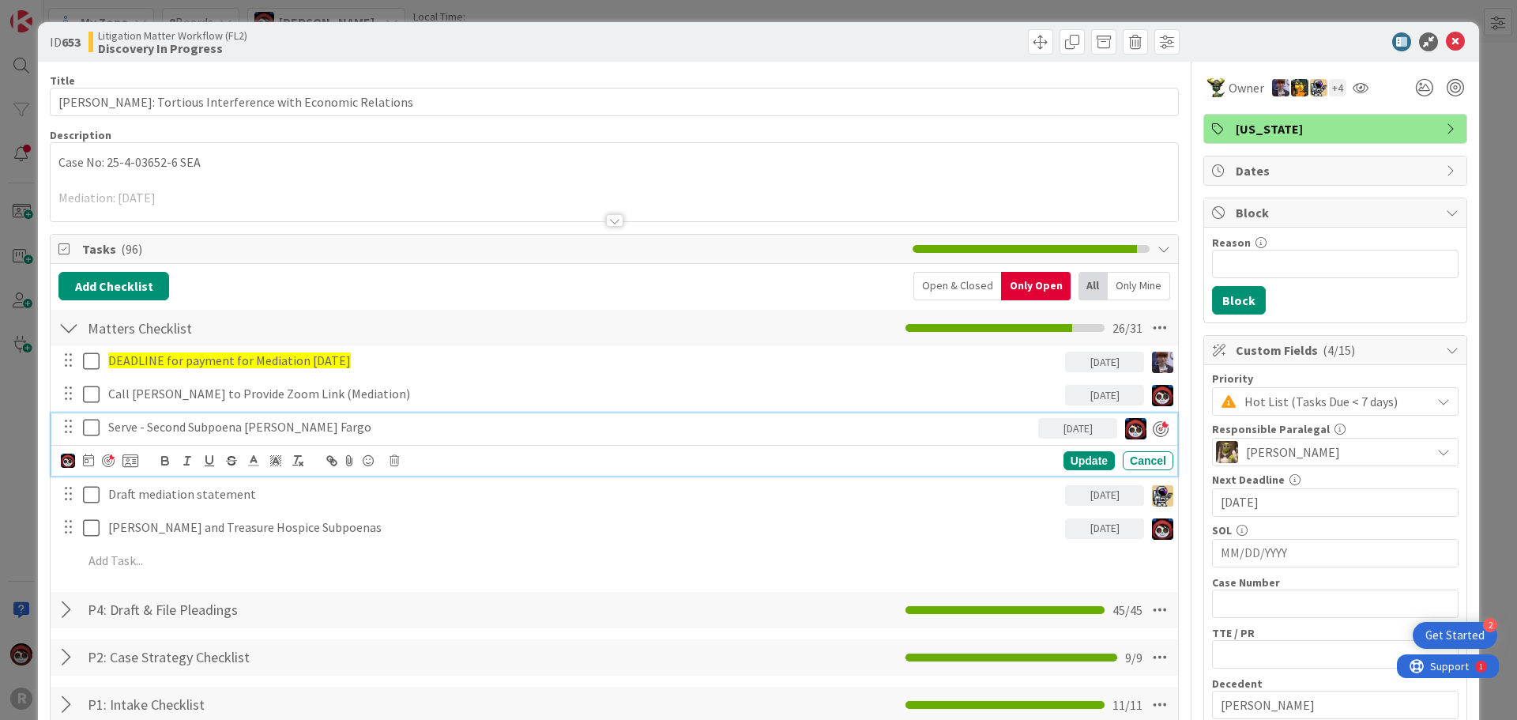
click at [212, 429] on p "Serve - Second Subpoena [PERSON_NAME] Fargo" at bounding box center [569, 427] width 923 height 18
click at [1091, 460] on div "Update" at bounding box center [1088, 460] width 51 height 19
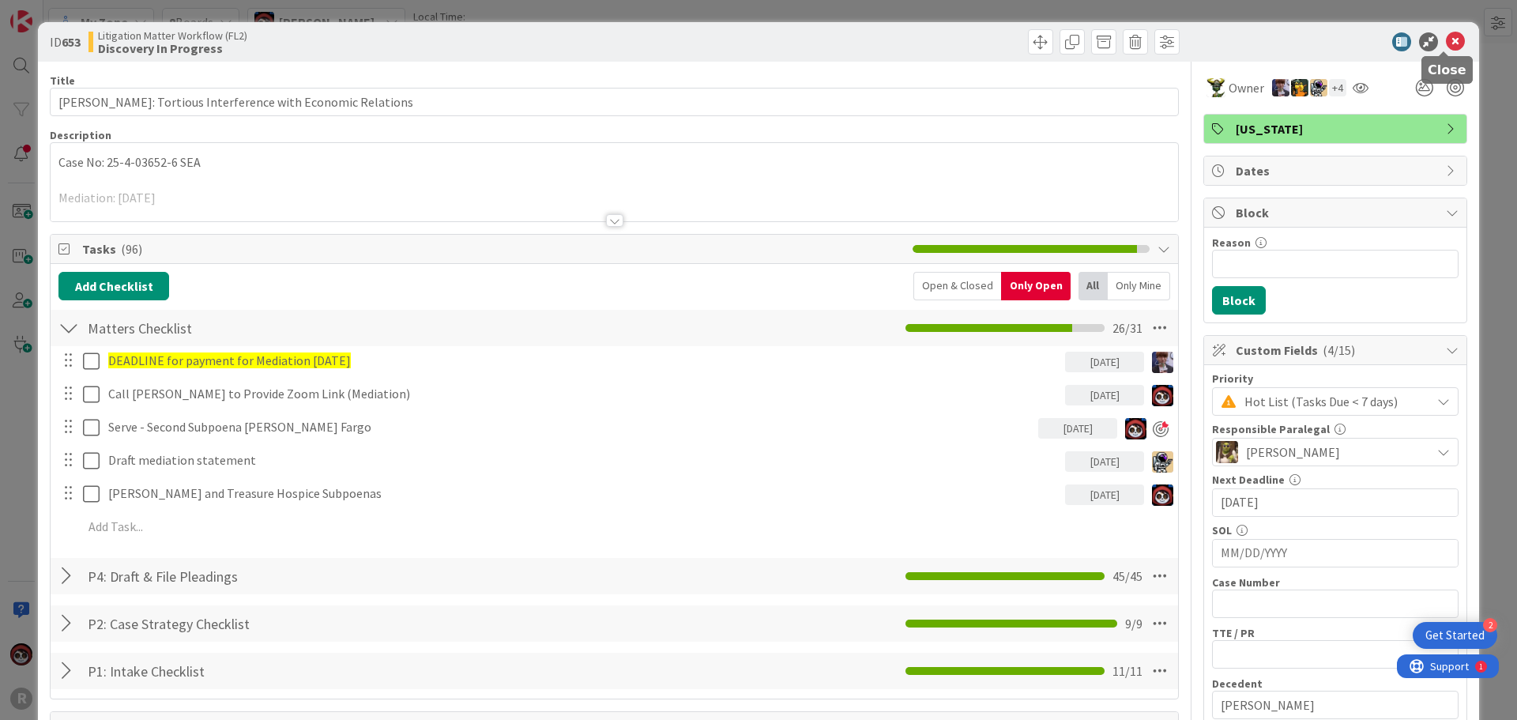
click at [1445, 42] on icon at bounding box center [1454, 41] width 19 height 19
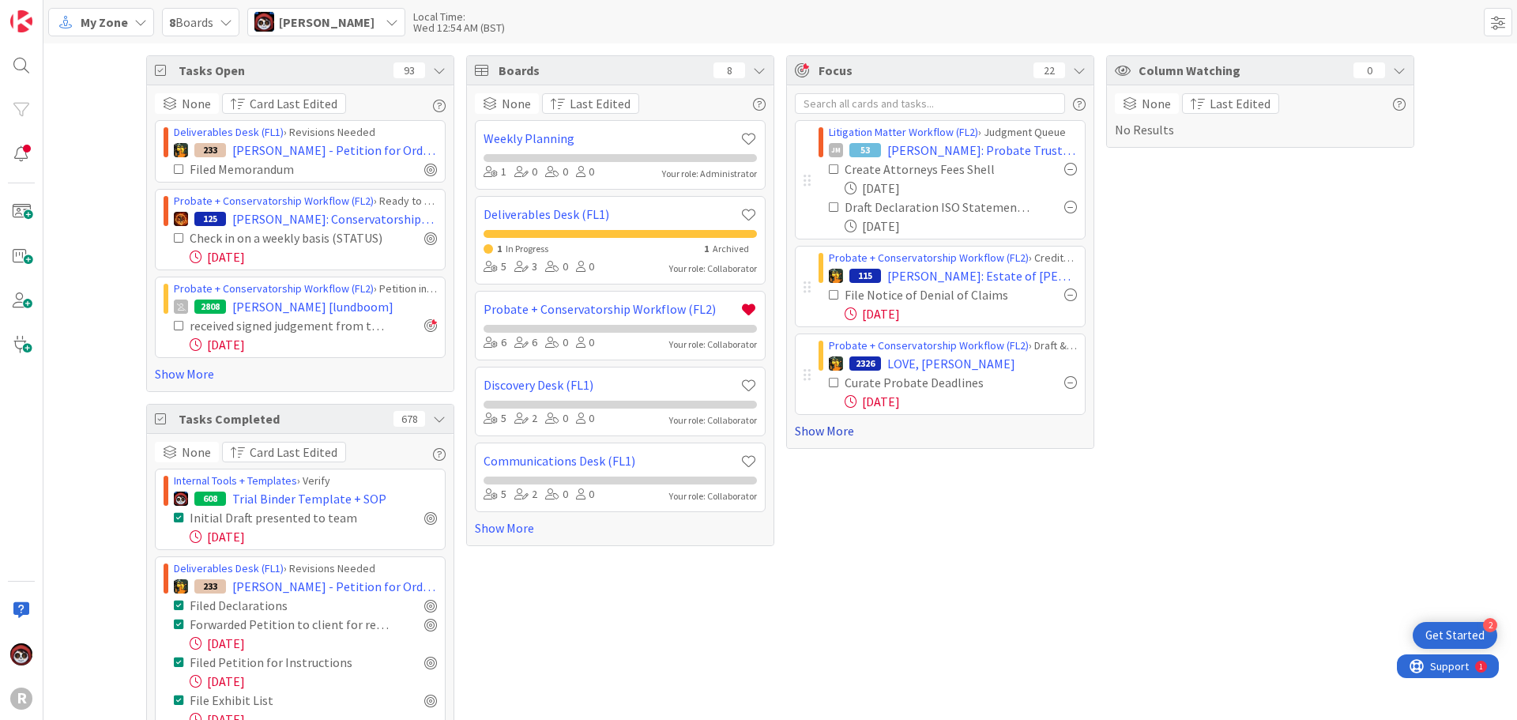
click at [834, 438] on link "Show More" at bounding box center [940, 430] width 291 height 19
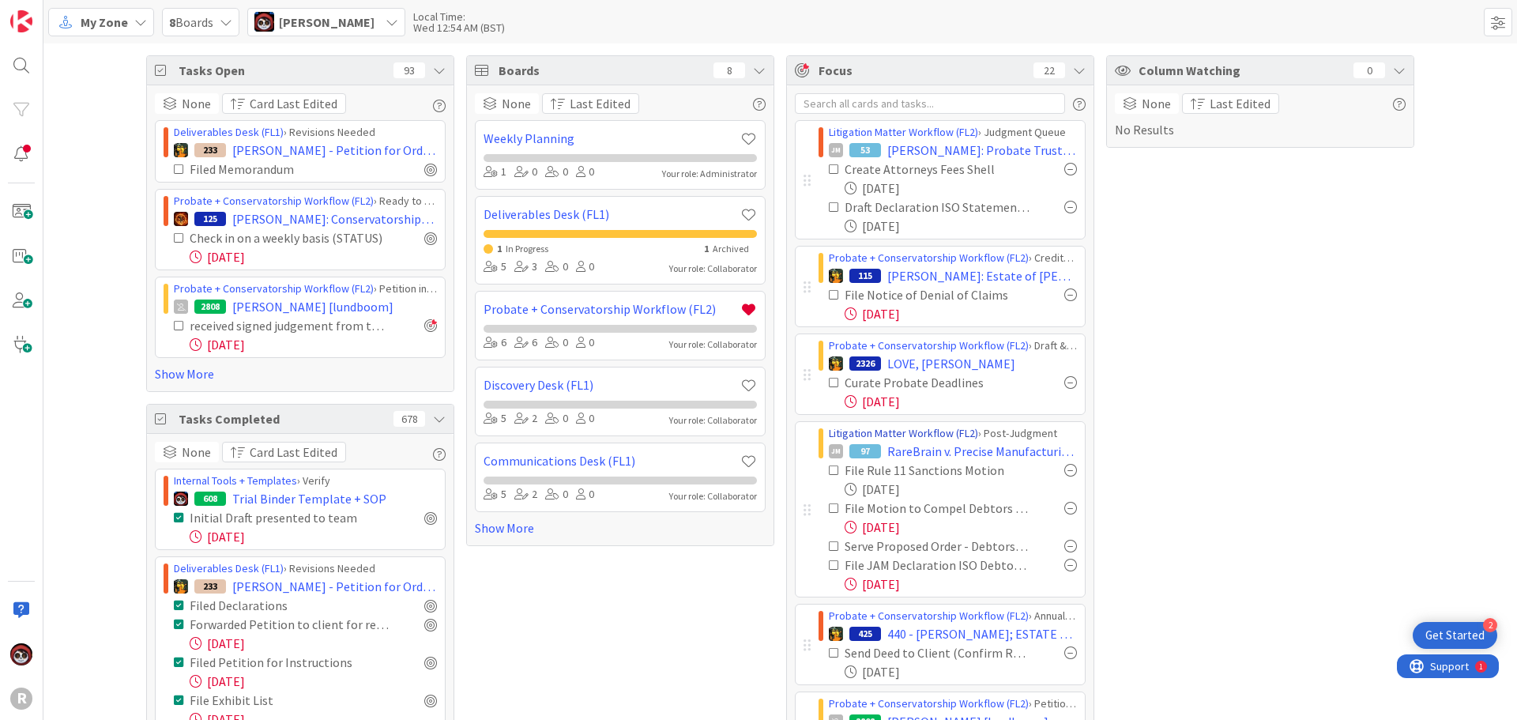
scroll to position [79, 0]
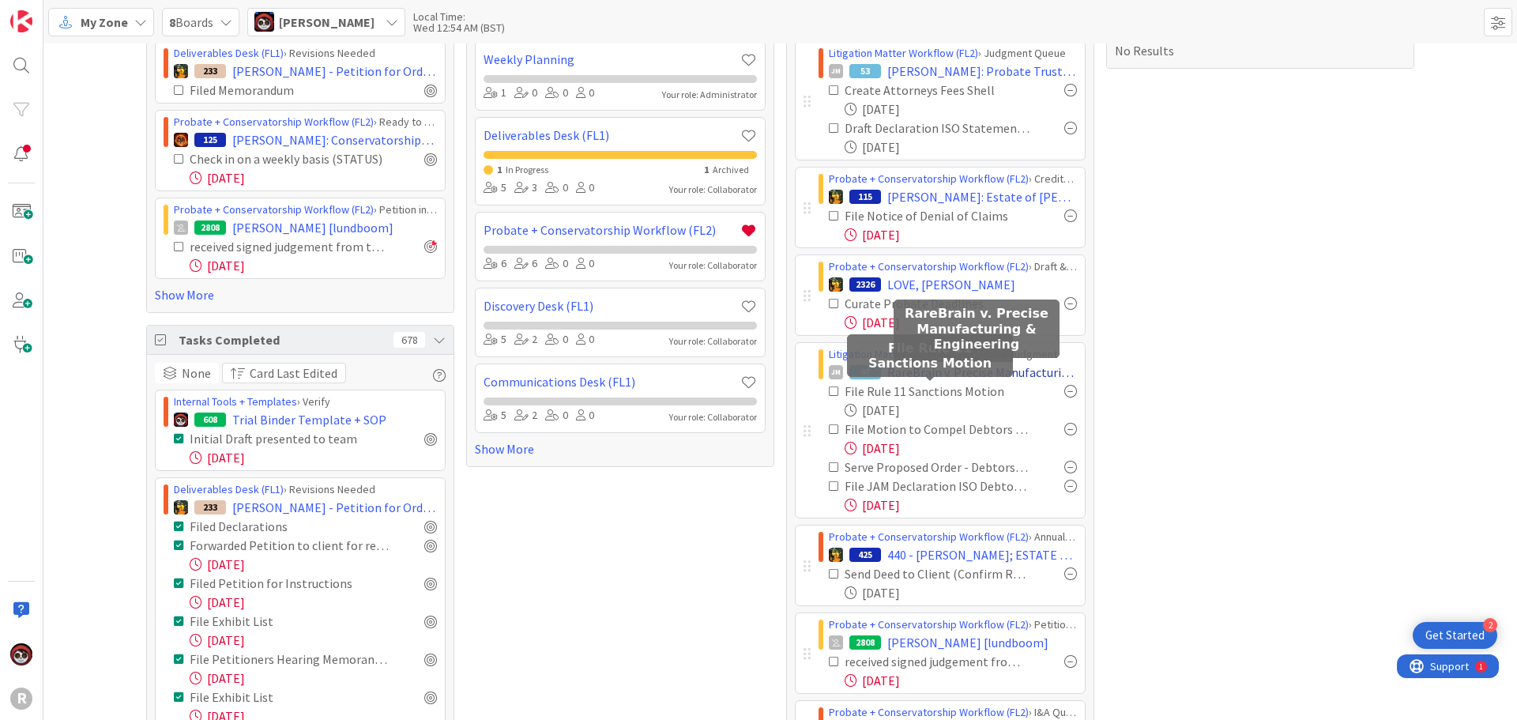
click at [942, 376] on span "RareBrain v. Precise Manufacturing & Engineering" at bounding box center [982, 372] width 190 height 19
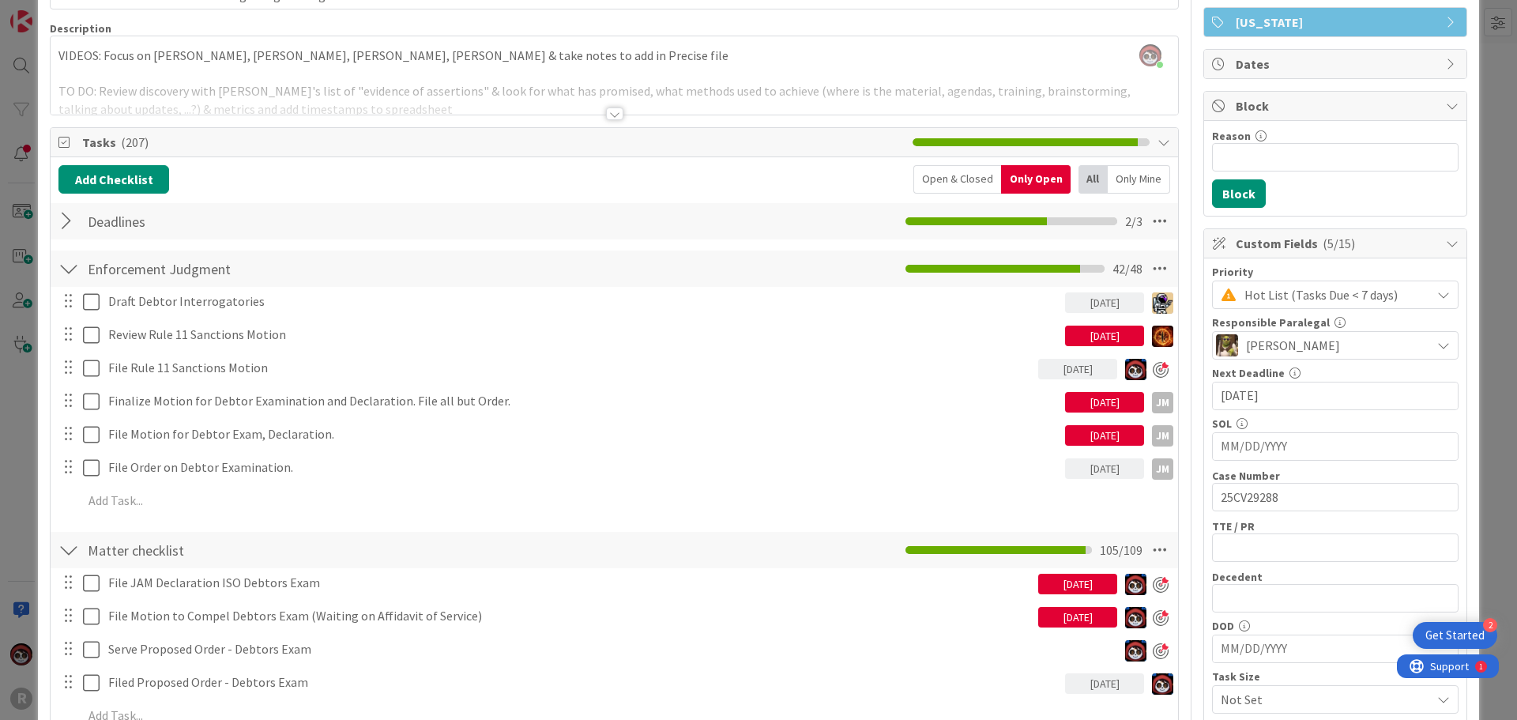
scroll to position [79, 0]
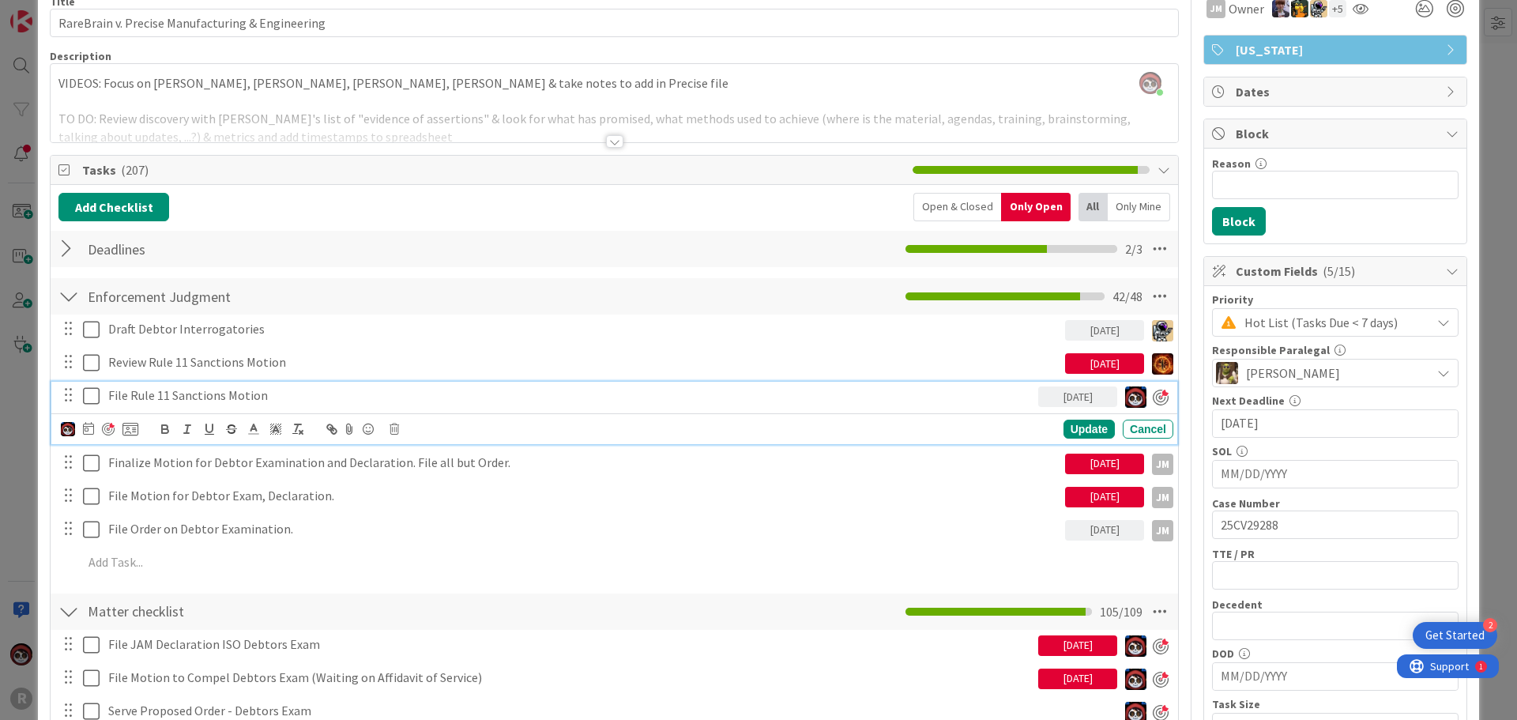
click at [183, 397] on p "File Rule 11 Sanctions Motion" at bounding box center [569, 395] width 923 height 18
click at [109, 431] on div at bounding box center [108, 429] width 13 height 13
click at [1082, 422] on div "Update" at bounding box center [1088, 428] width 51 height 19
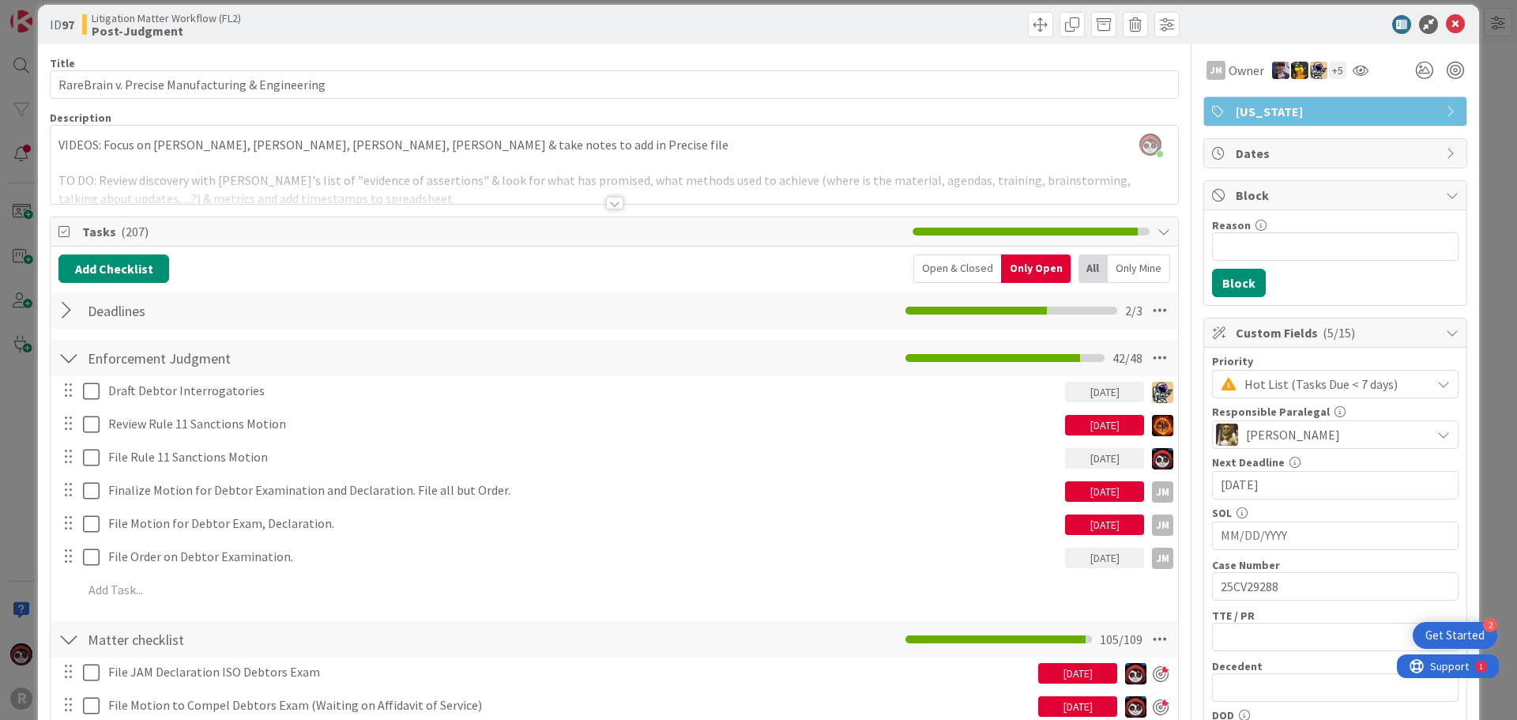
scroll to position [0, 0]
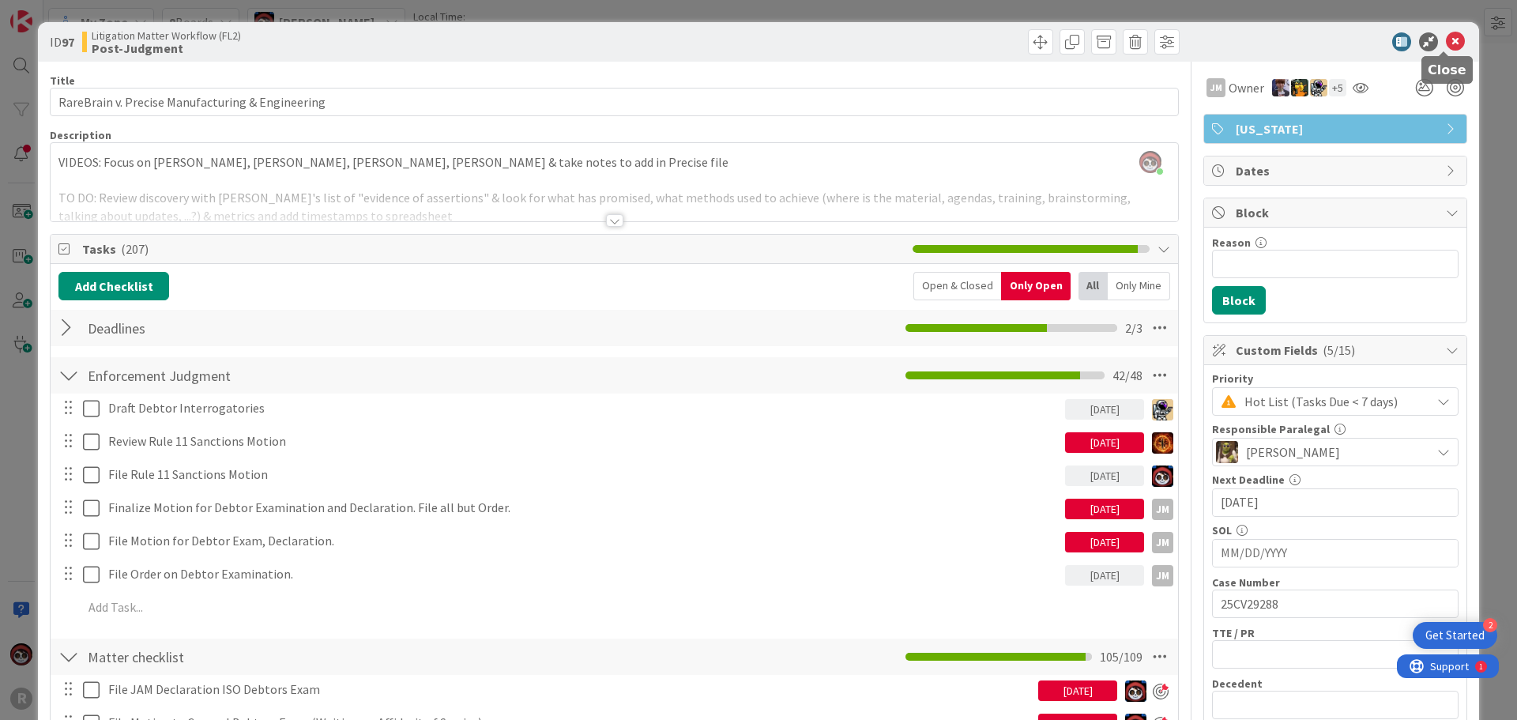
click at [1445, 37] on icon at bounding box center [1454, 41] width 19 height 19
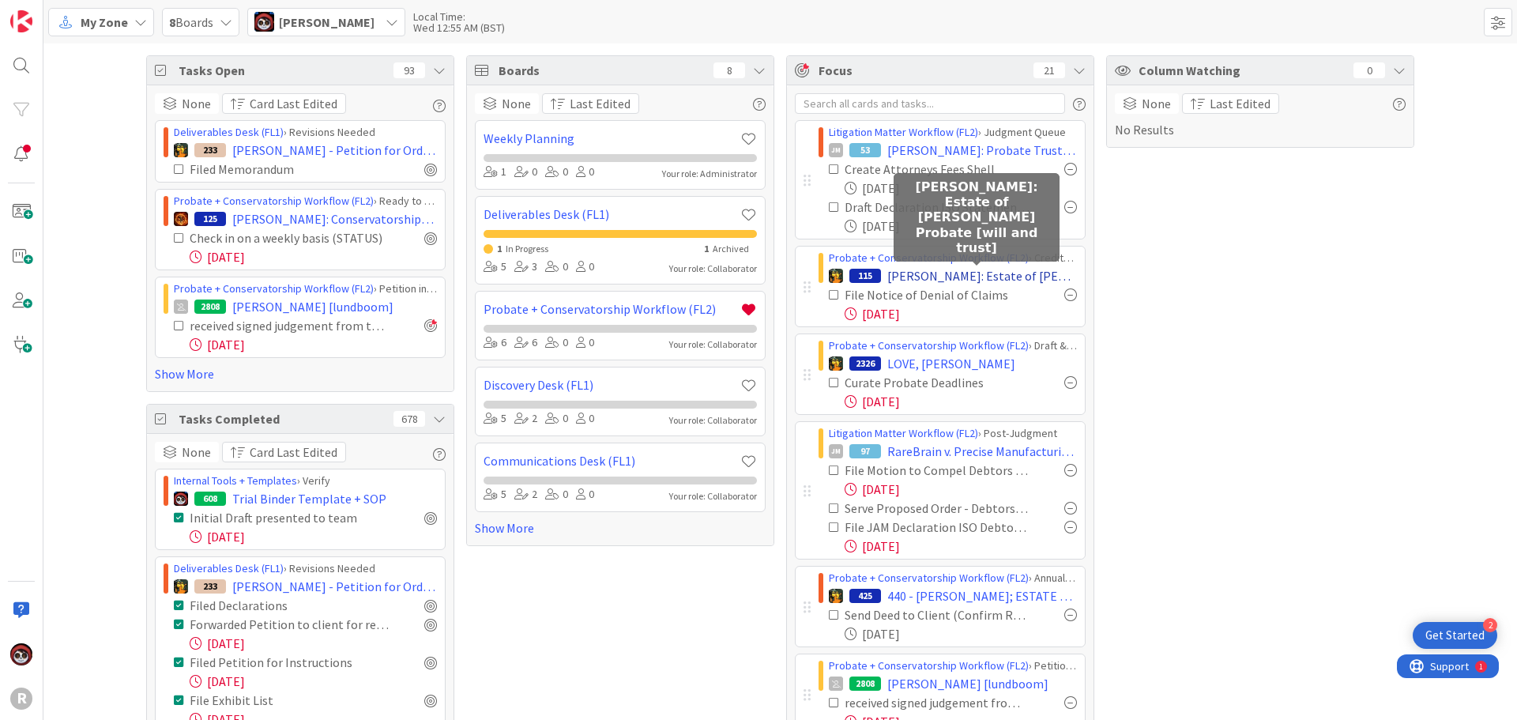
click at [950, 278] on span "[PERSON_NAME]: Estate of [PERSON_NAME] Probate [will and trust]" at bounding box center [982, 275] width 190 height 19
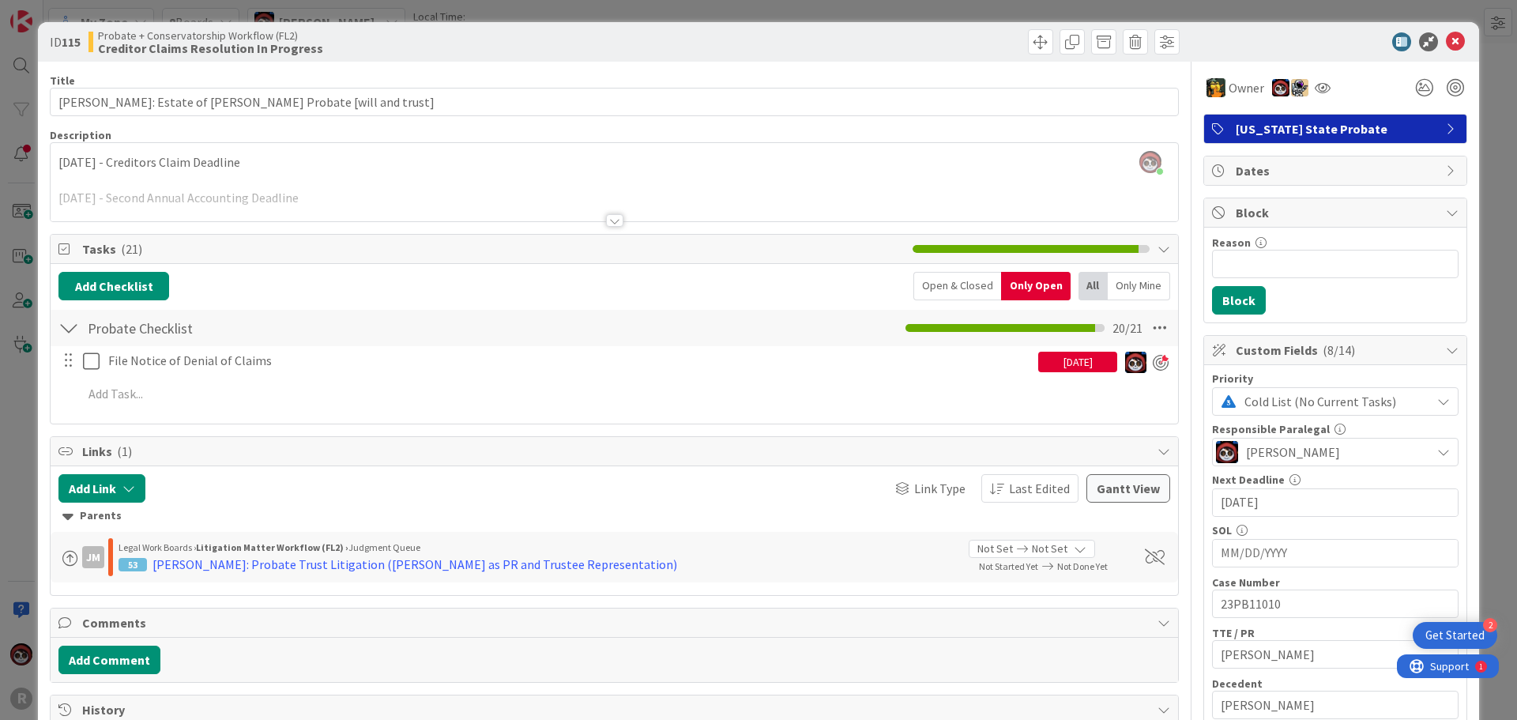
click at [1038, 366] on div "[DATE]" at bounding box center [1077, 361] width 79 height 21
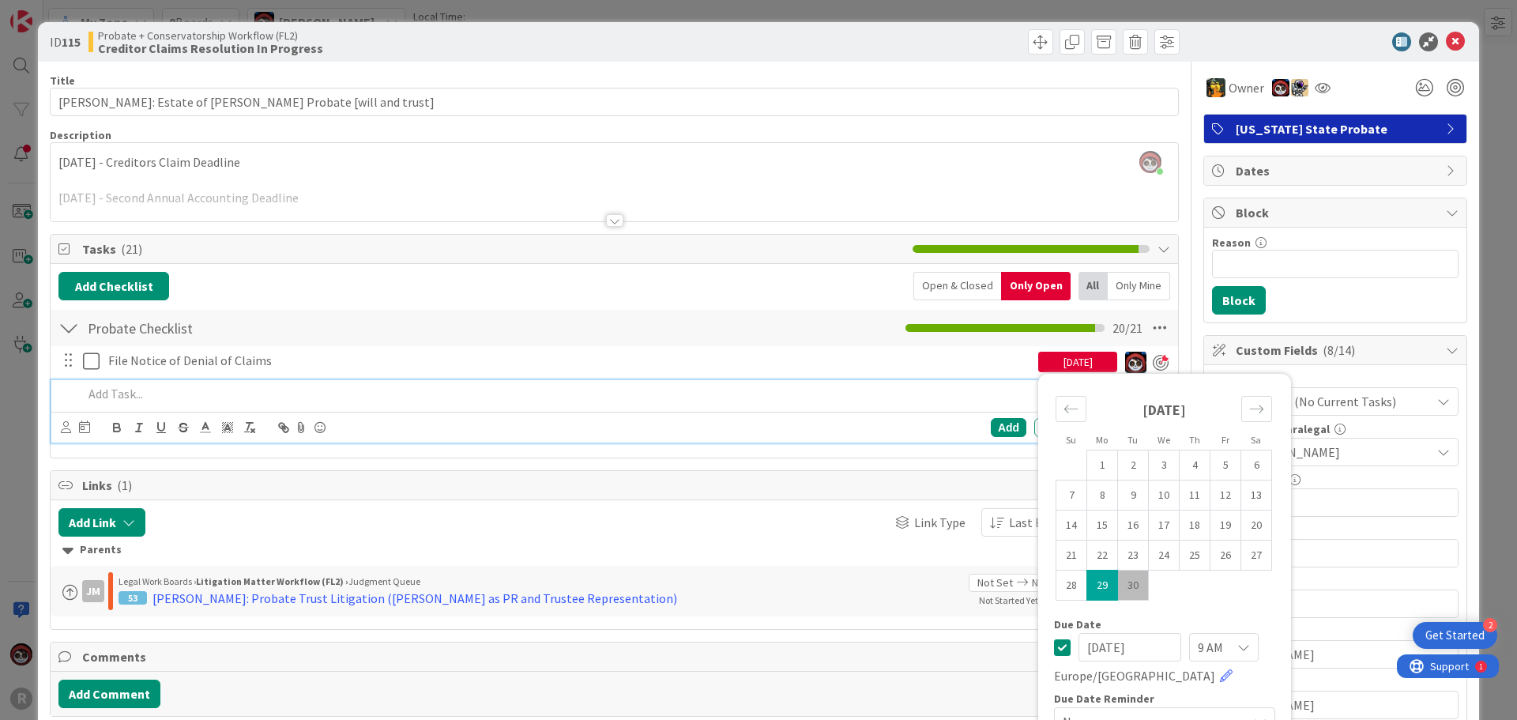
click at [671, 382] on div at bounding box center [625, 394] width 1096 height 28
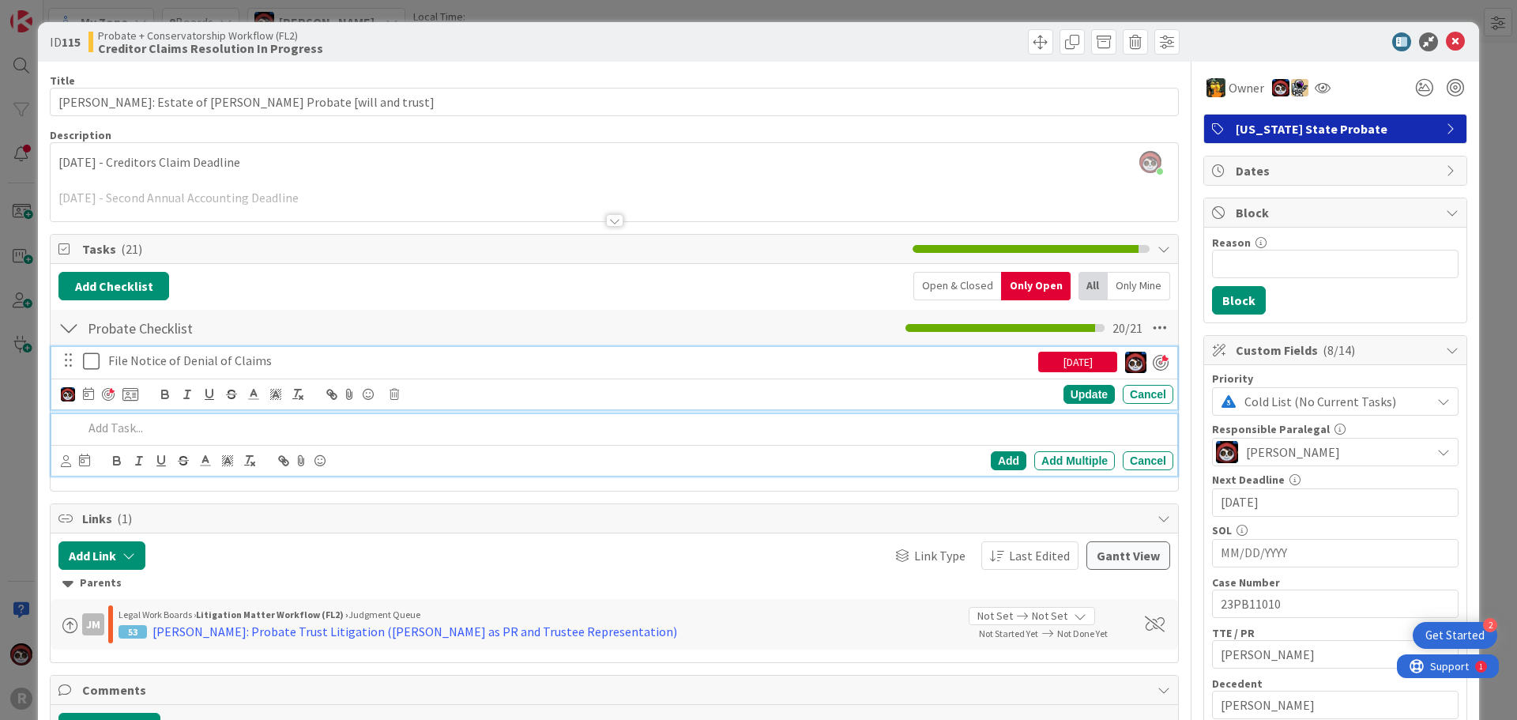
click at [288, 366] on p "File Notice of Denial of Claims" at bounding box center [569, 360] width 923 height 18
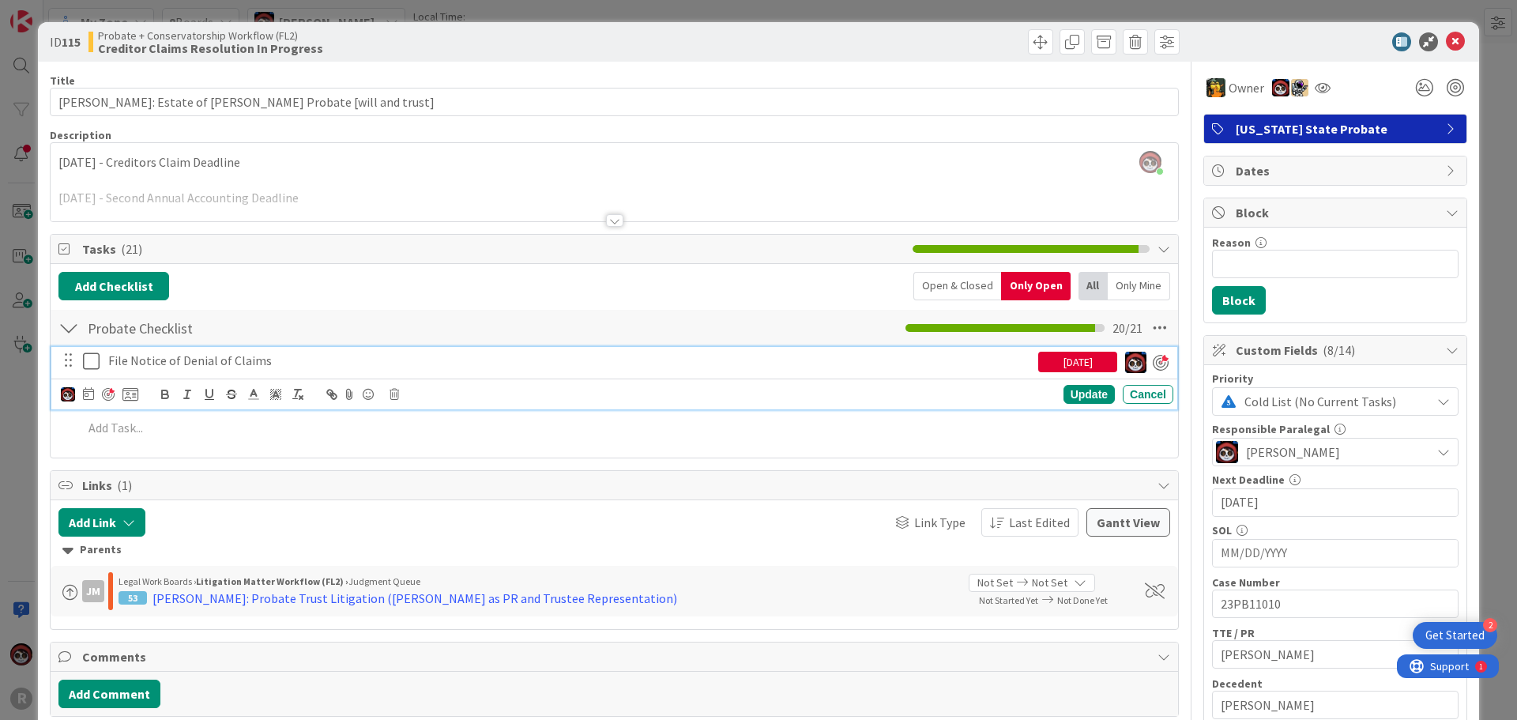
click at [1074, 359] on div "[DATE]" at bounding box center [1077, 361] width 79 height 21
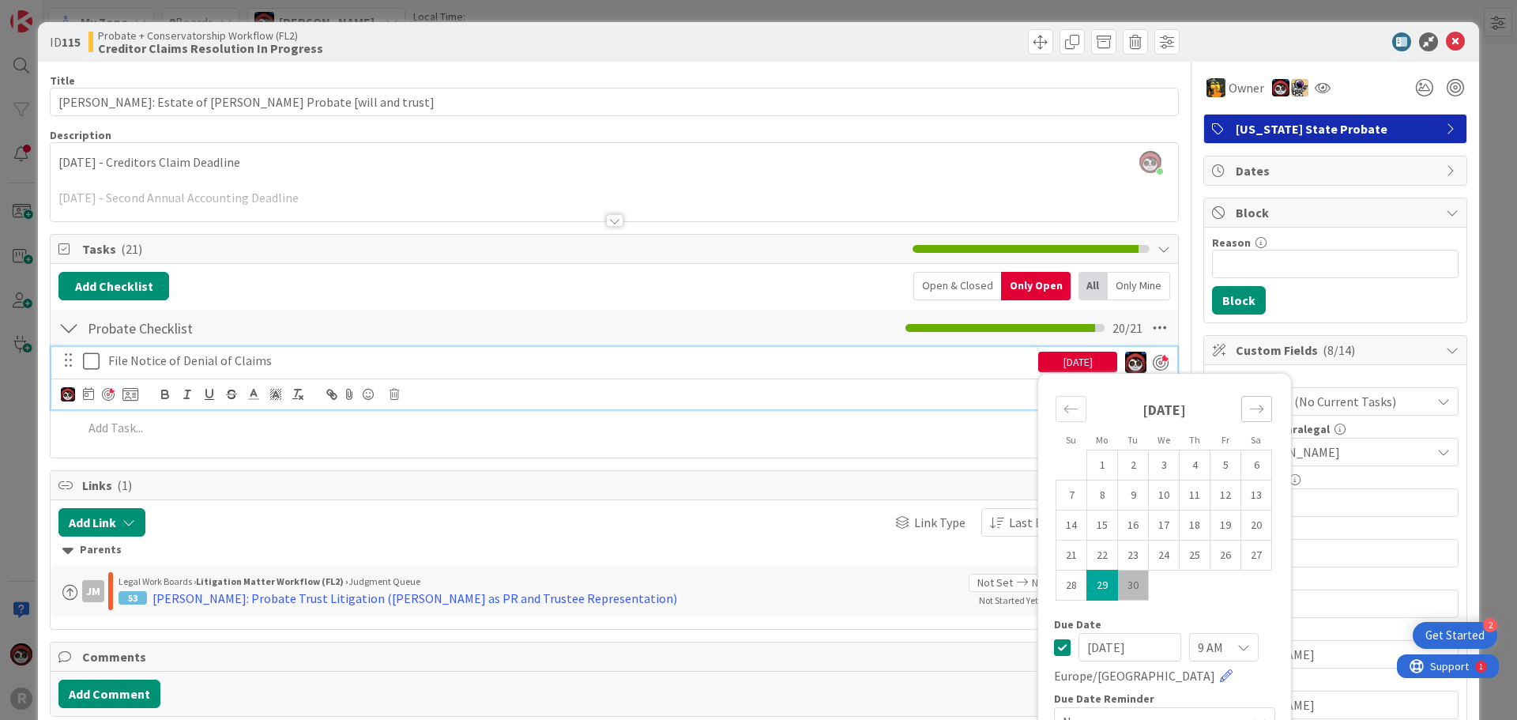
click at [1249, 403] on icon "Move forward to switch to the next month." at bounding box center [1256, 408] width 15 height 15
click at [1179, 468] on td "2" at bounding box center [1194, 465] width 31 height 30
type input "[DATE]"
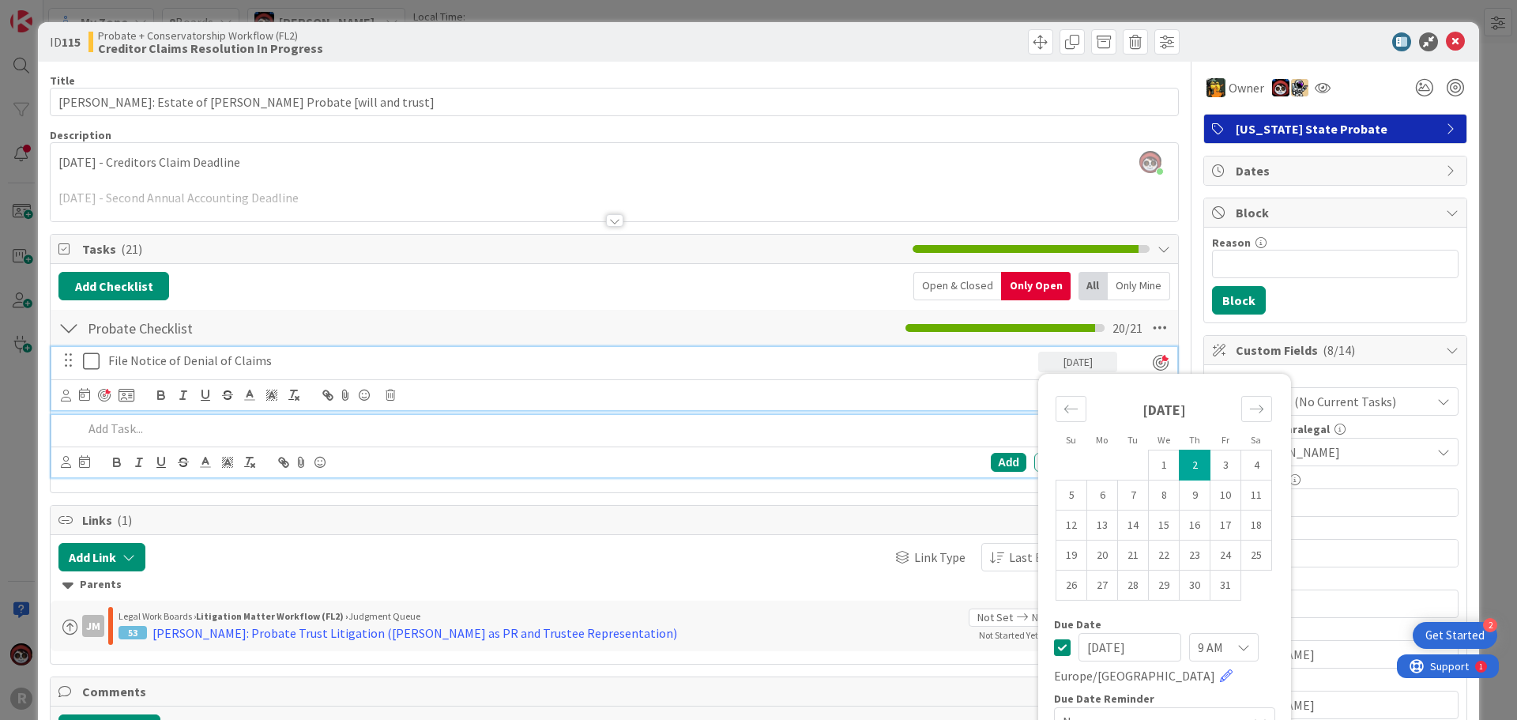
click at [884, 423] on p at bounding box center [625, 428] width 1084 height 18
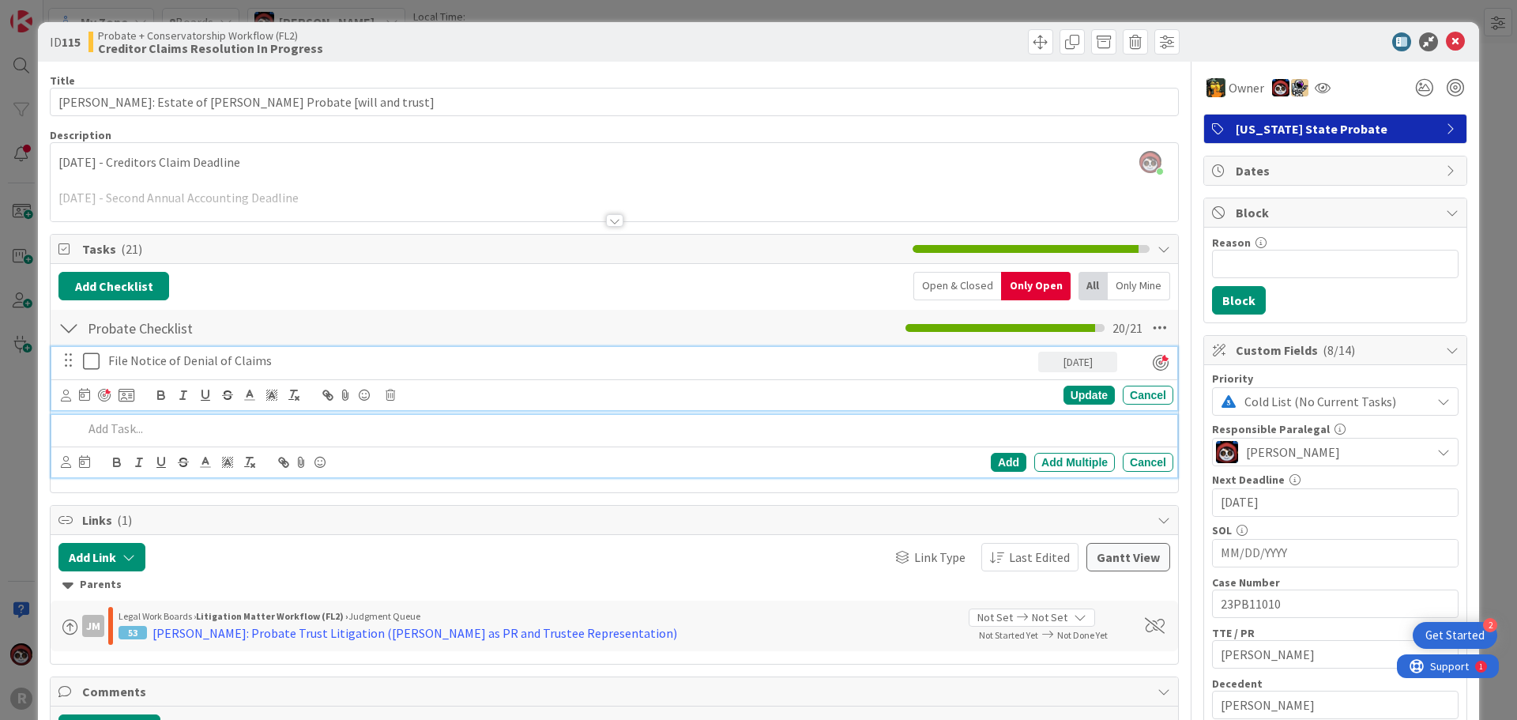
click at [427, 361] on p "File Notice of Denial of Claims" at bounding box center [569, 360] width 923 height 18
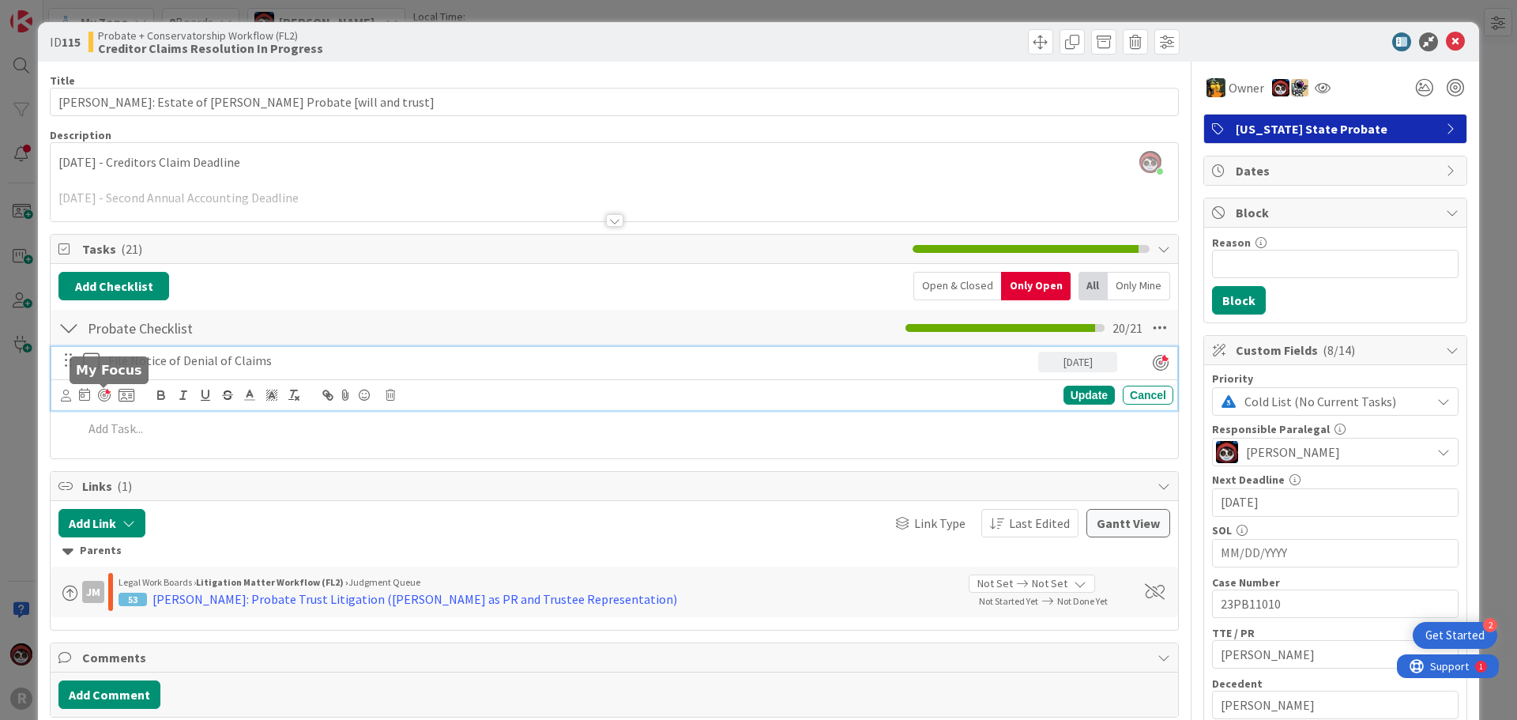
click at [106, 391] on div at bounding box center [104, 395] width 13 height 13
click at [1086, 397] on div "Update" at bounding box center [1088, 394] width 51 height 19
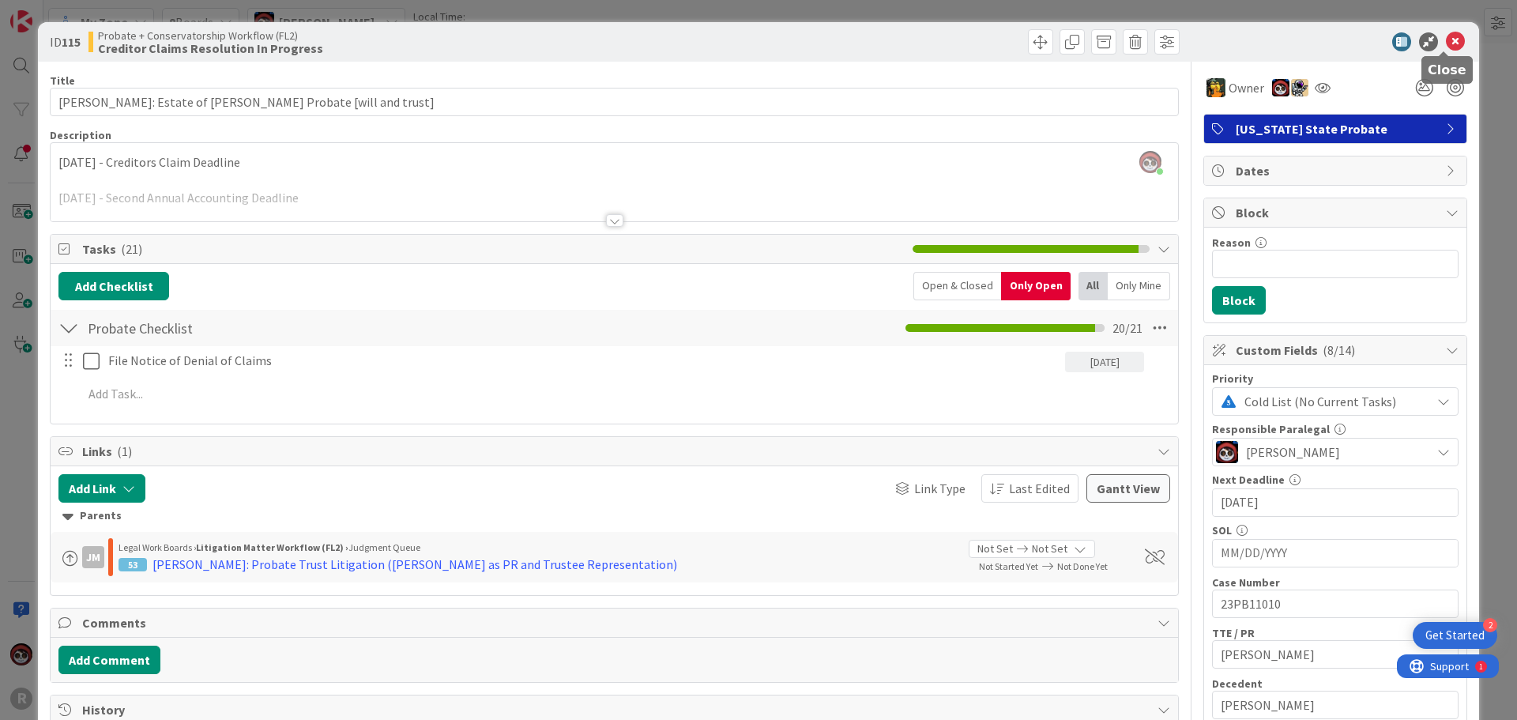
click at [1446, 45] on icon at bounding box center [1454, 41] width 19 height 19
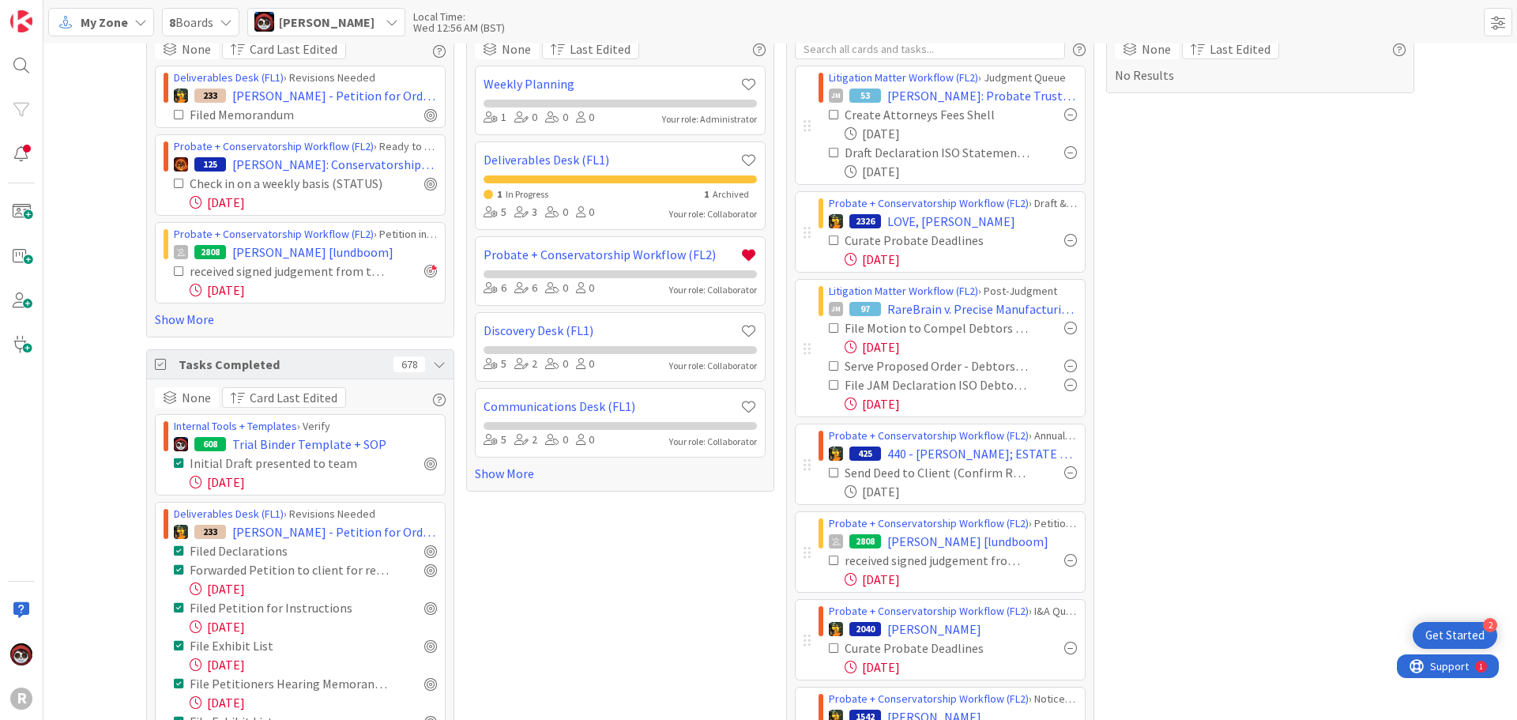
scroll to position [79, 0]
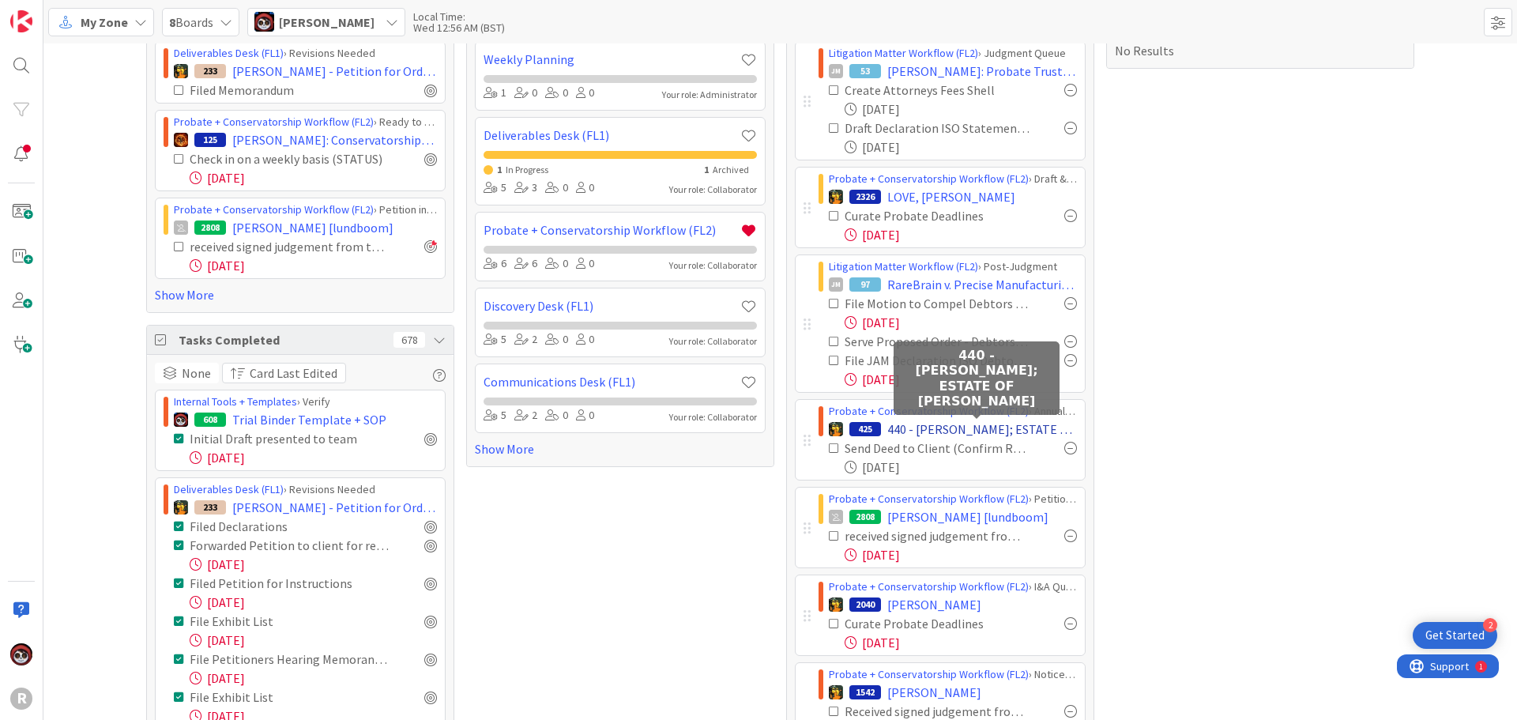
click at [963, 430] on span "440 - [PERSON_NAME]; ESTATE OF [PERSON_NAME]" at bounding box center [982, 428] width 190 height 19
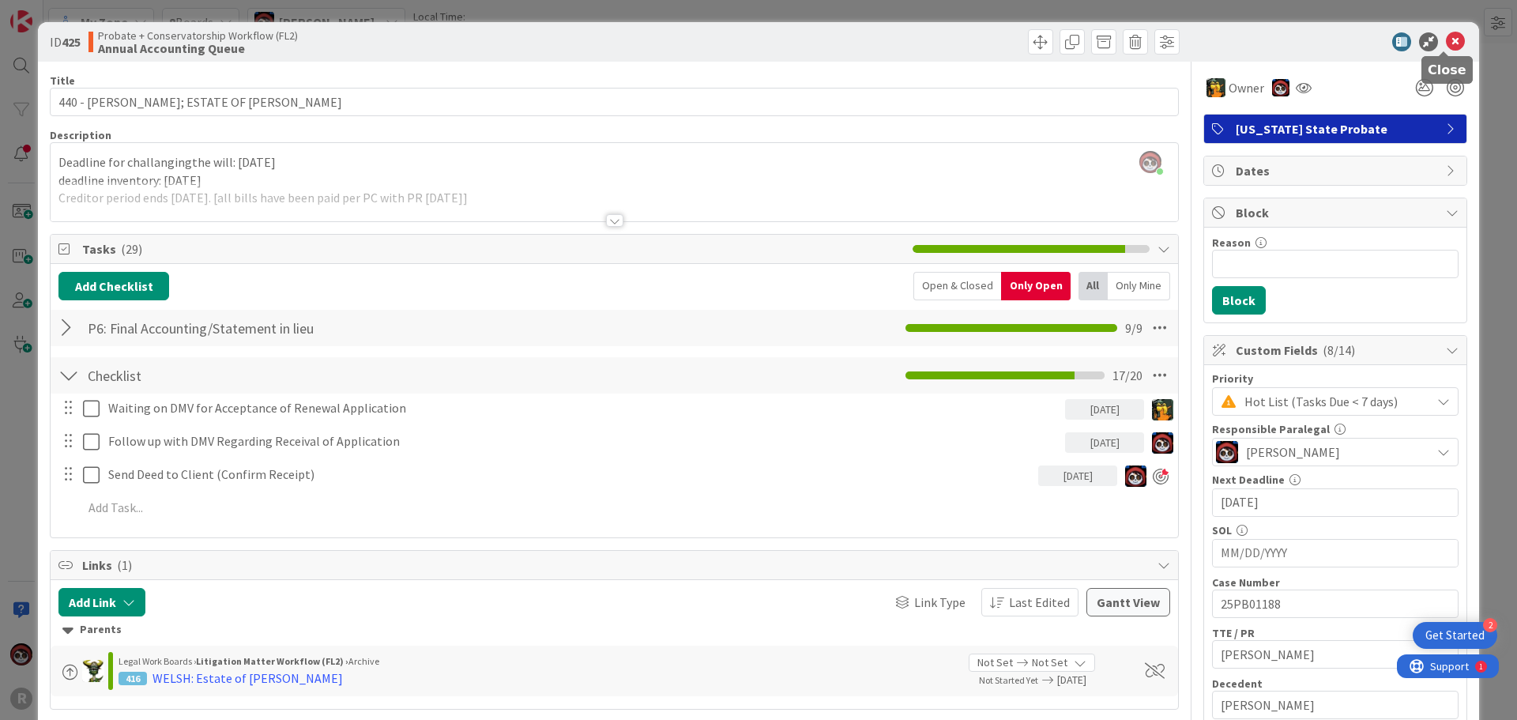
click at [1451, 40] on icon at bounding box center [1454, 41] width 19 height 19
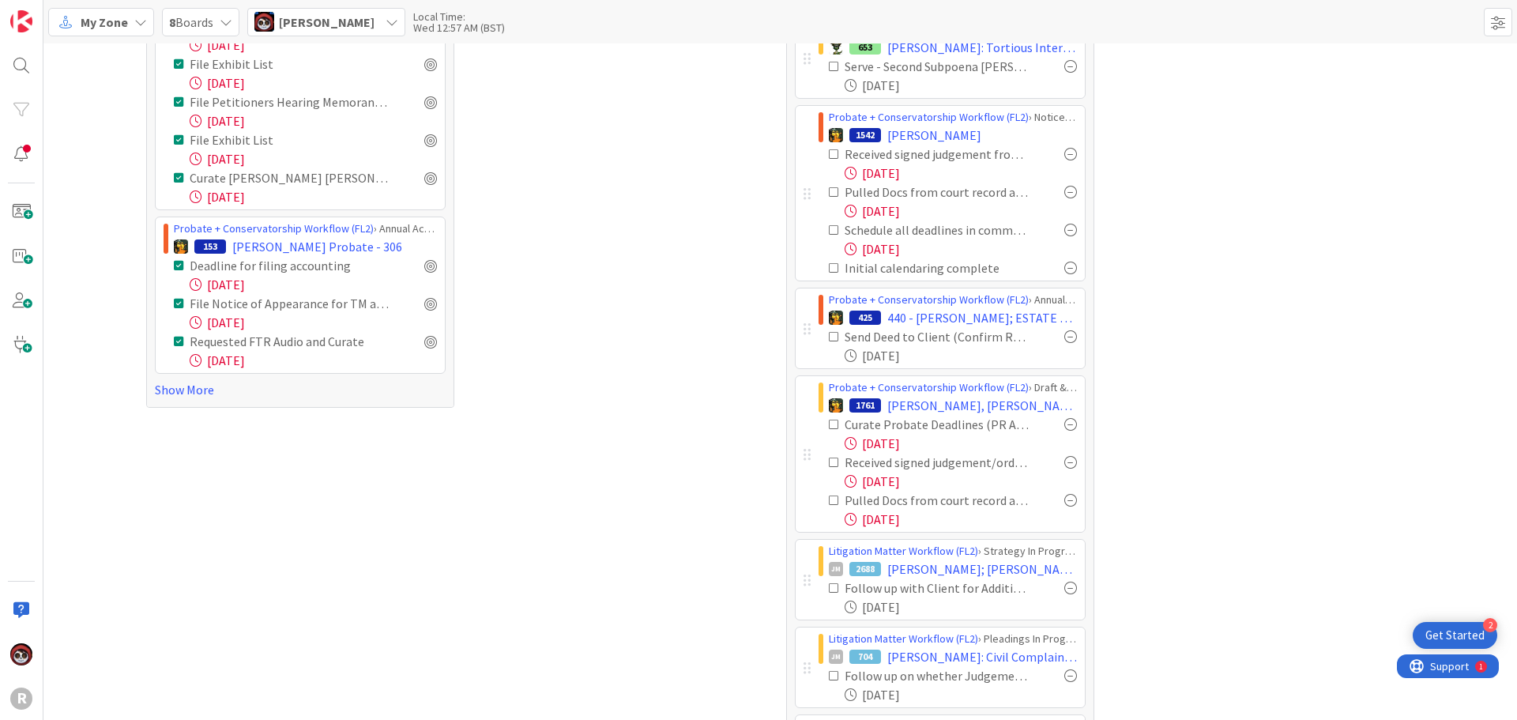
scroll to position [757, 0]
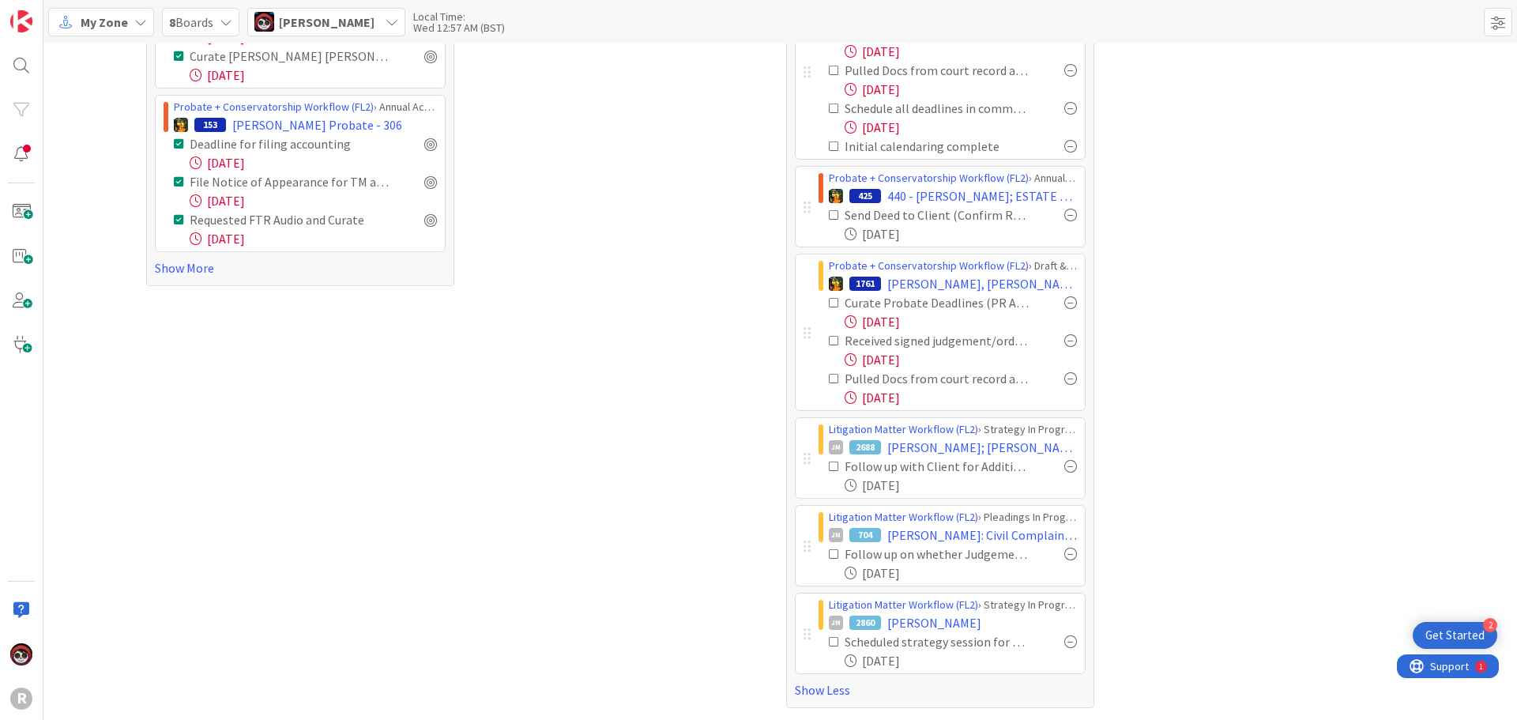
click at [810, 631] on div "Litigation Matter Workflow (FL2) › Strategy In Progress JM 2860 [PERSON_NAME] S…" at bounding box center [947, 633] width 274 height 80
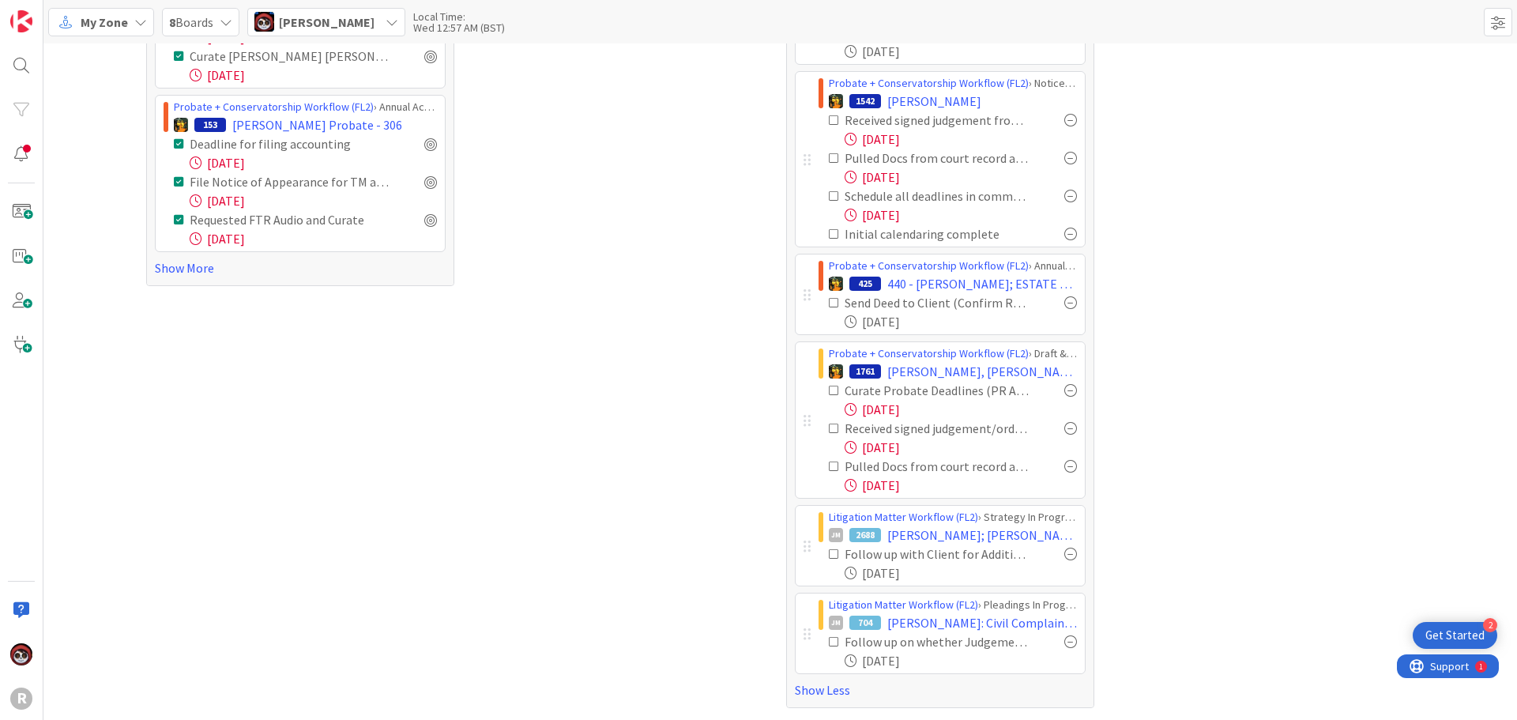
click at [127, 483] on div "Tasks Open 93 None Card Last Edited Deliverables Desk (FL1) › Revisions Needed …" at bounding box center [779, 3] width 1473 height 1434
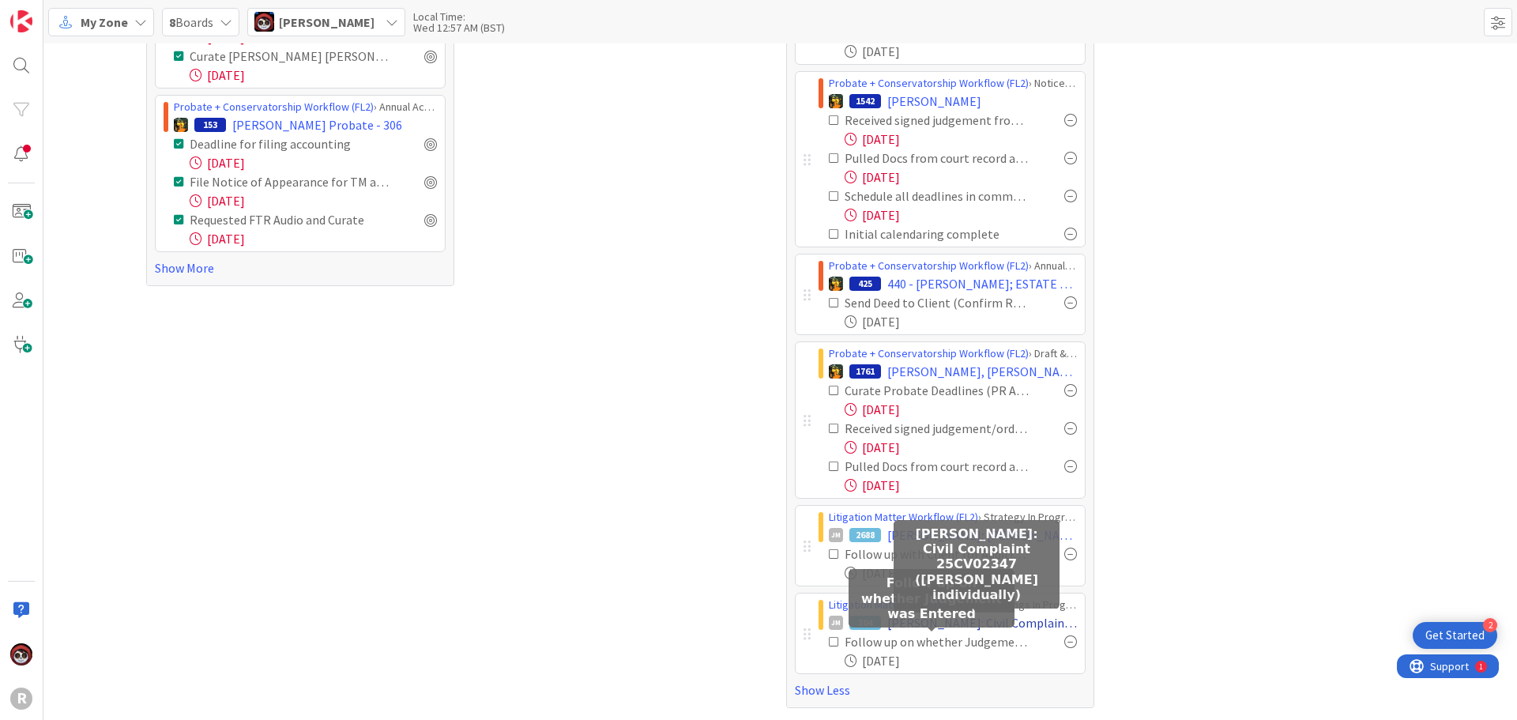
click at [909, 629] on span "[PERSON_NAME]: Civil Complaint 25CV02347 ([PERSON_NAME] individually)" at bounding box center [982, 622] width 190 height 19
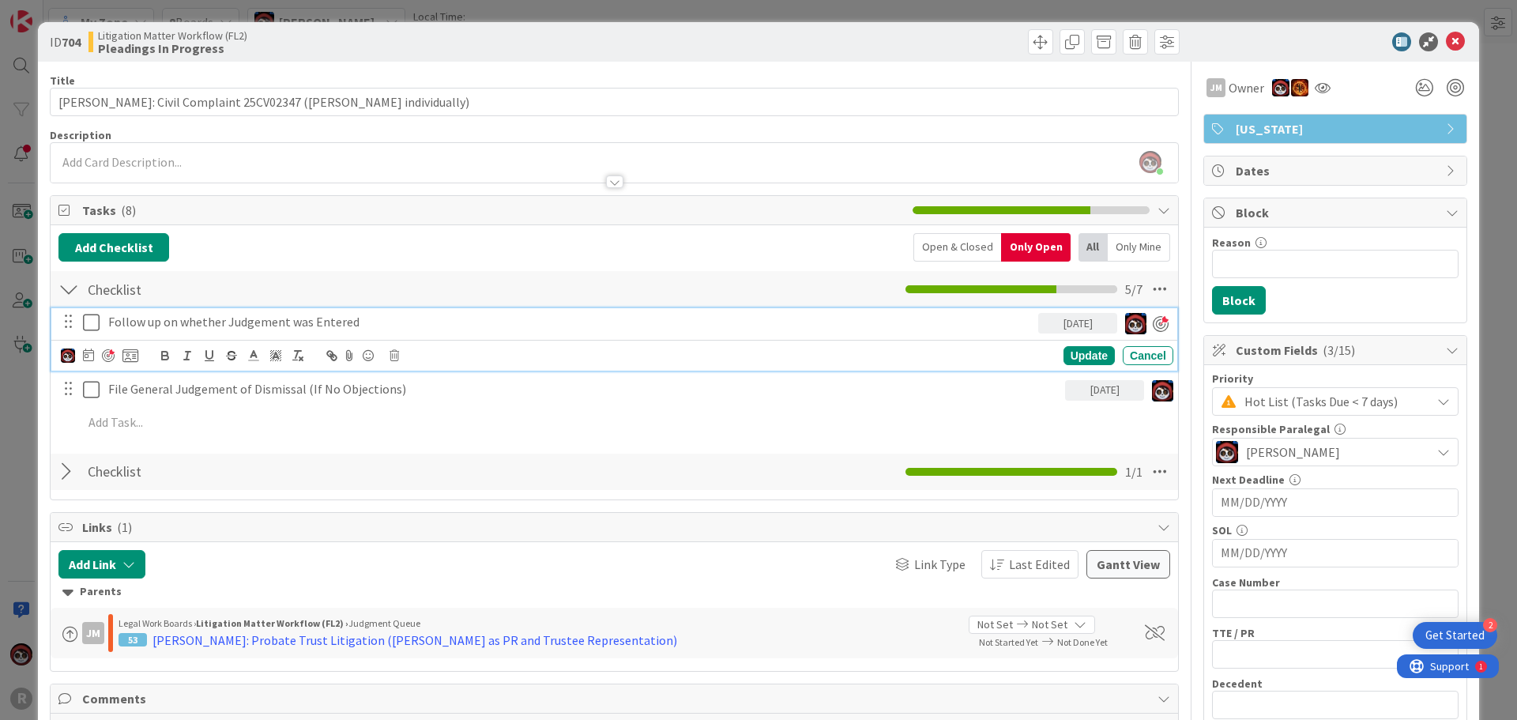
click at [213, 328] on p "Follow up on whether Judgement was Entered" at bounding box center [569, 322] width 923 height 18
click at [107, 354] on div at bounding box center [108, 355] width 13 height 13
click at [1063, 355] on div "Update" at bounding box center [1088, 355] width 51 height 19
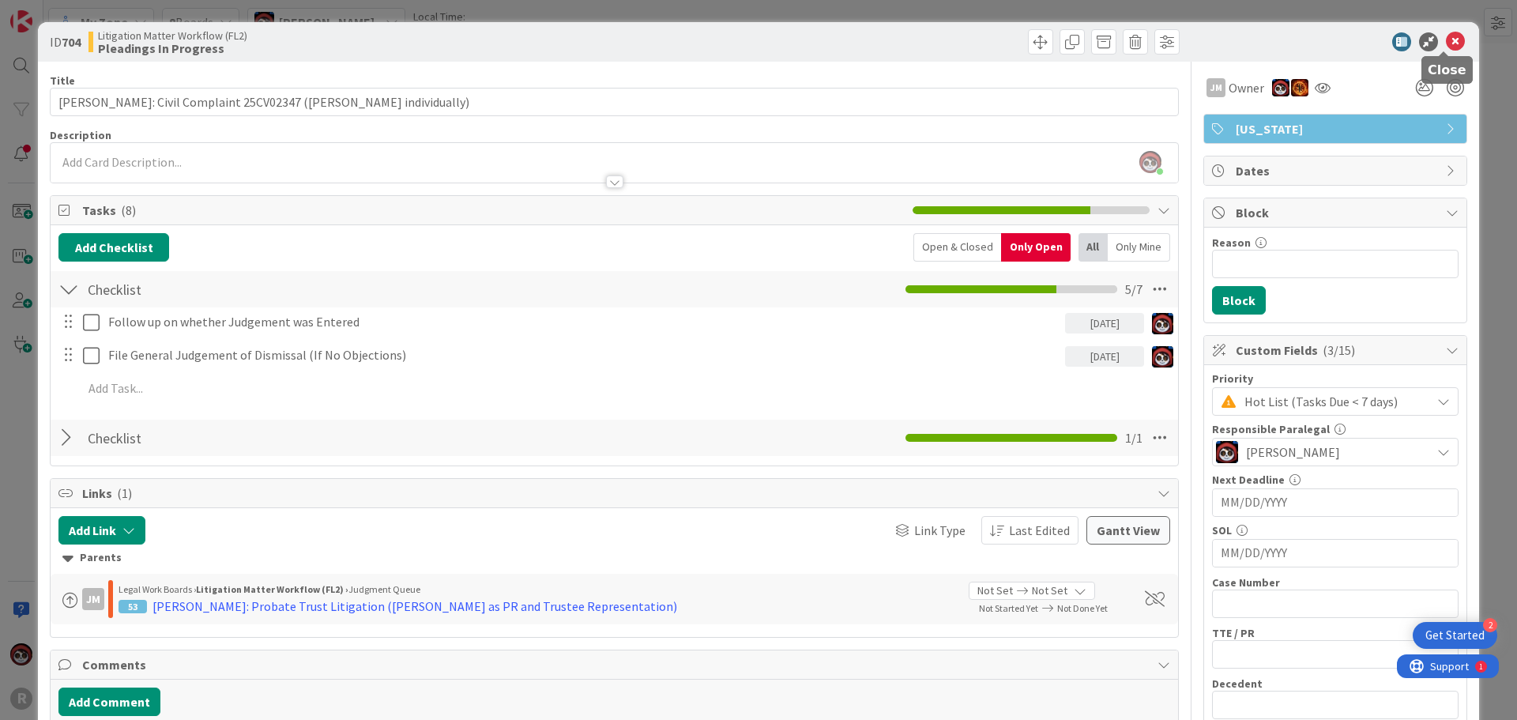
click at [1445, 44] on icon at bounding box center [1454, 41] width 19 height 19
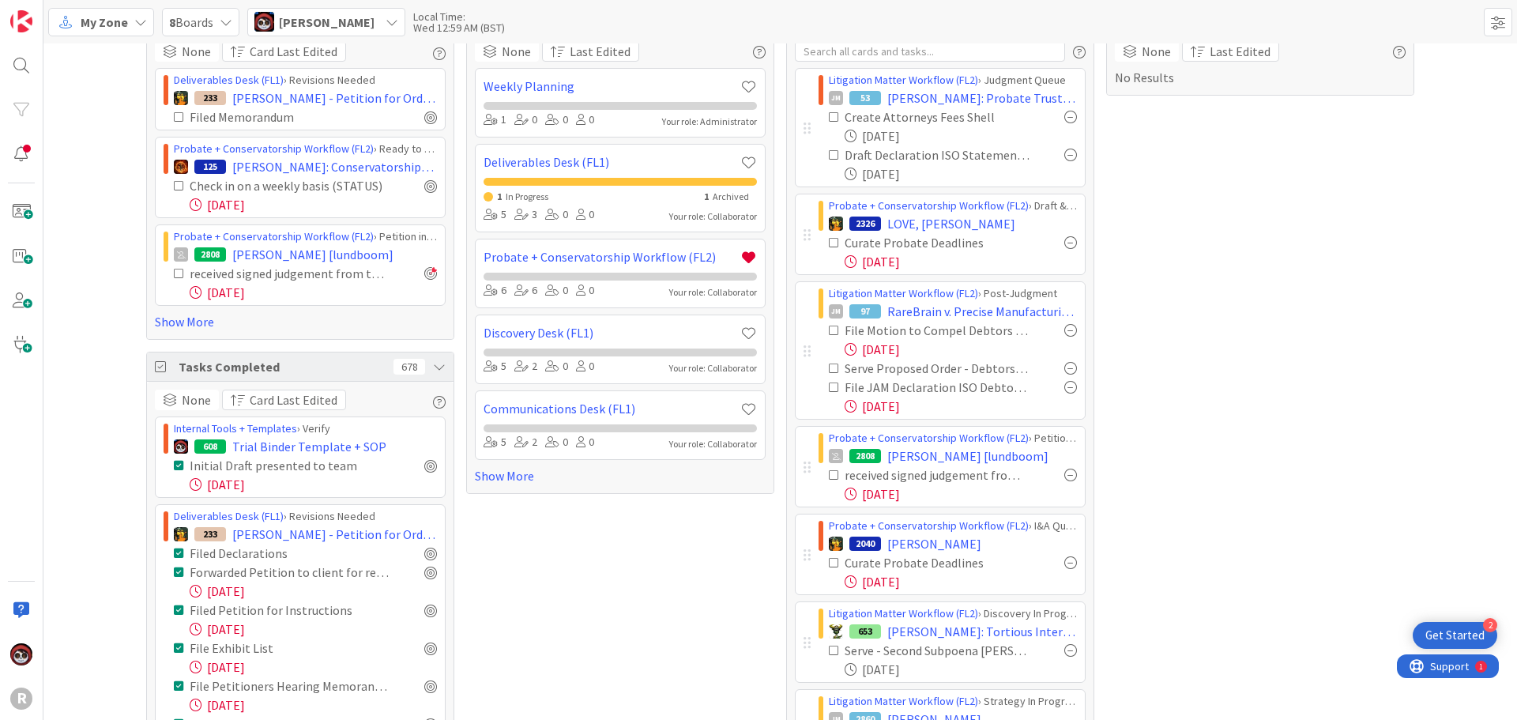
scroll to position [38, 0]
